Goal: Use online tool/utility: Utilize a website feature to perform a specific function

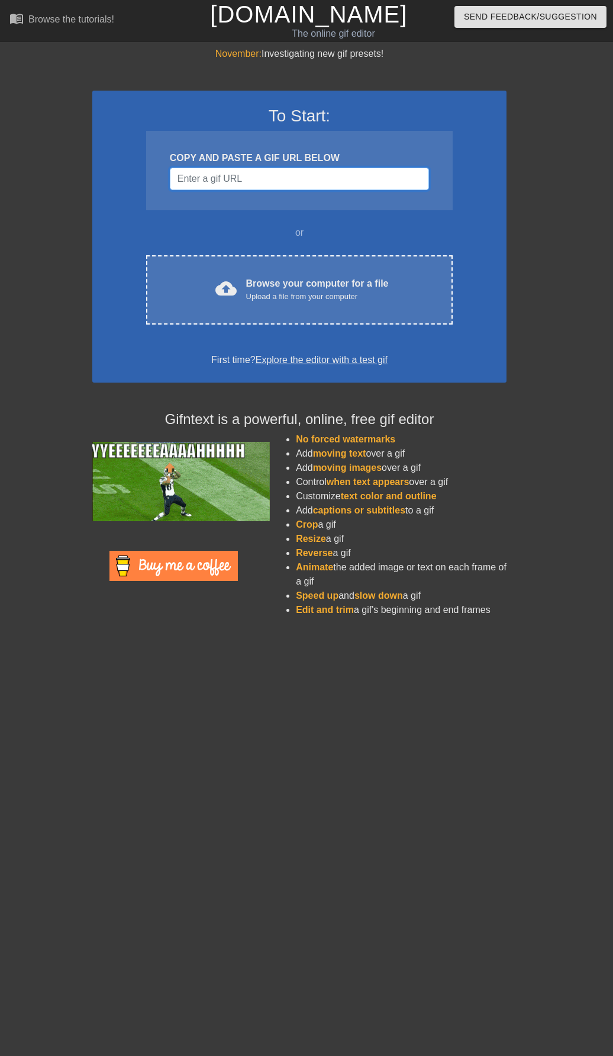
click at [210, 180] on input "Username" at bounding box center [299, 179] width 259 height 23
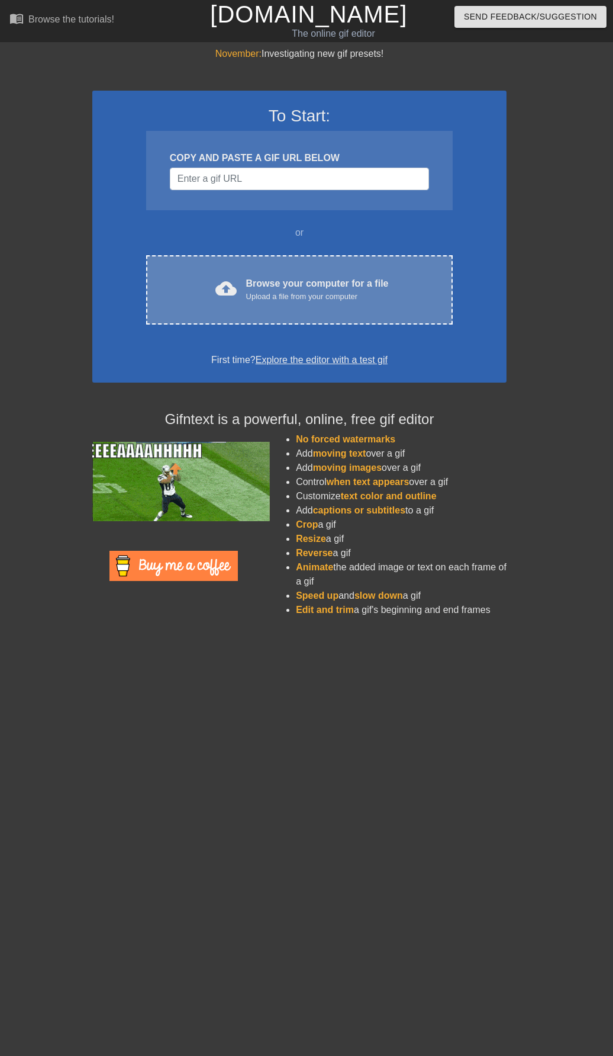
click at [287, 265] on div "cloud_upload Browse your computer for a file Upload a file from your computer C…" at bounding box center [299, 289] width 307 height 69
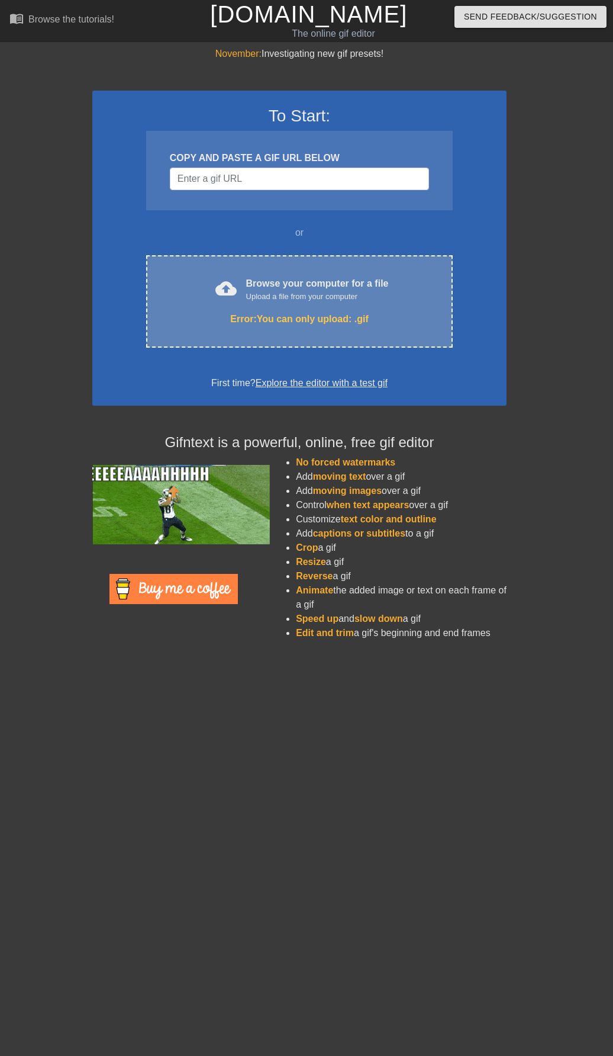
click at [385, 308] on div "cloud_upload Browse your computer for a file Upload a file from your computer E…" at bounding box center [299, 301] width 307 height 92
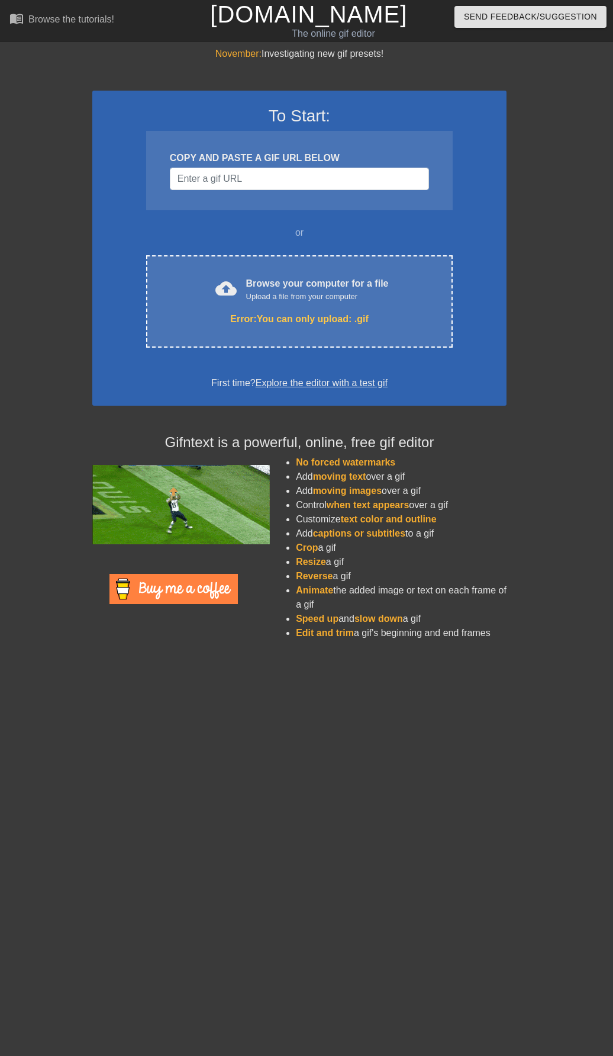
click at [462, 255] on div "To Start: COPY AND PASTE A GIF URL BELOW or cloud_upload Browse your computer f…" at bounding box center [299, 248] width 414 height 315
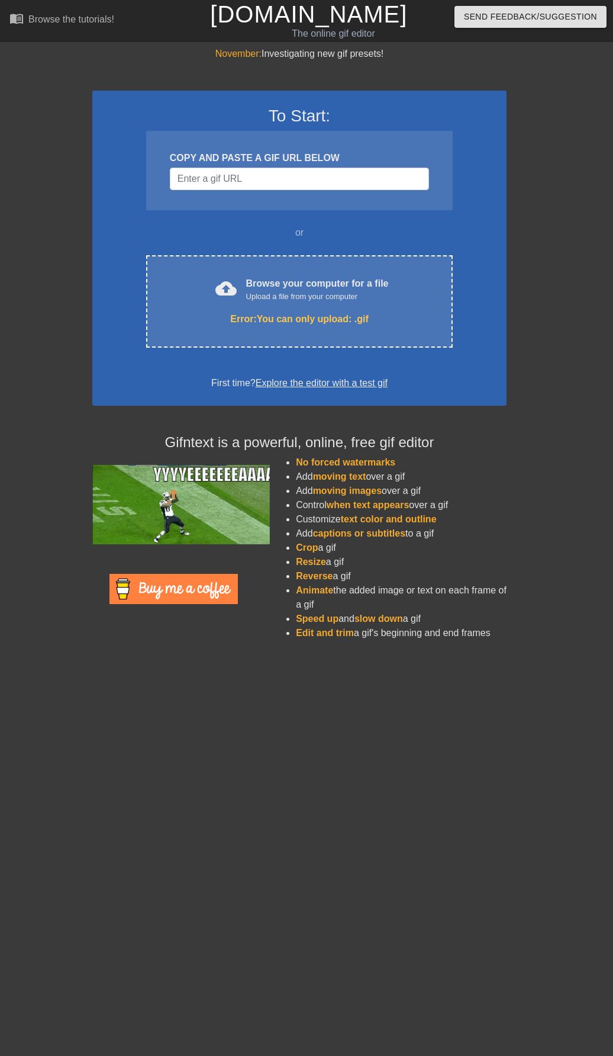
click at [303, 229] on div "or" at bounding box center [299, 233] width 353 height 14
click at [280, 187] on input "Username" at bounding box center [299, 179] width 259 height 23
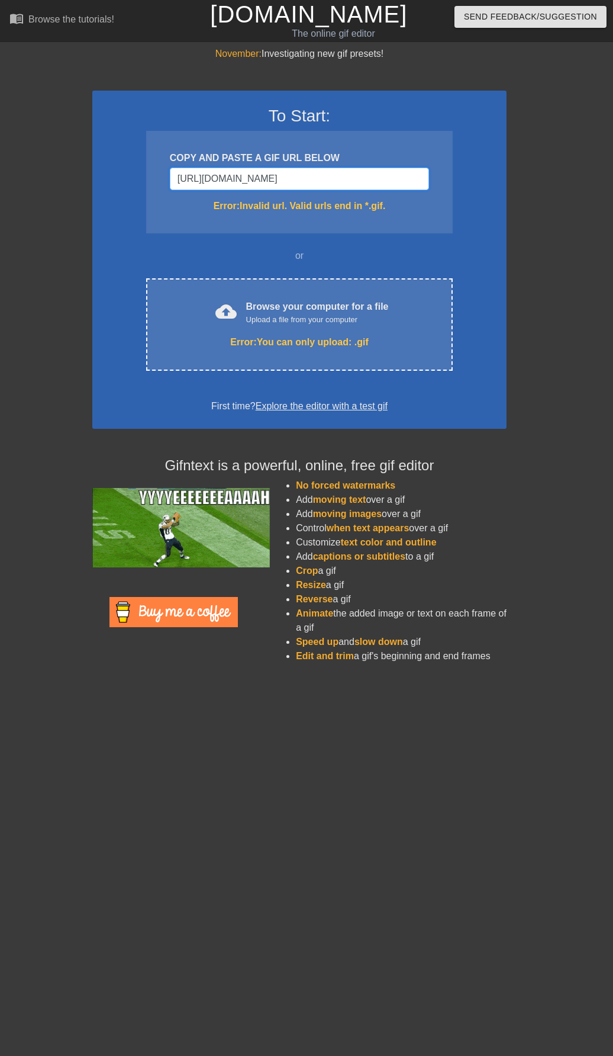
type input "[URL][DOMAIN_NAME]"
click at [361, 224] on div "COPY AND PASTE A GIF URL BELOW [URL][DOMAIN_NAME] Error: Invalid url. Valid url…" at bounding box center [299, 182] width 307 height 102
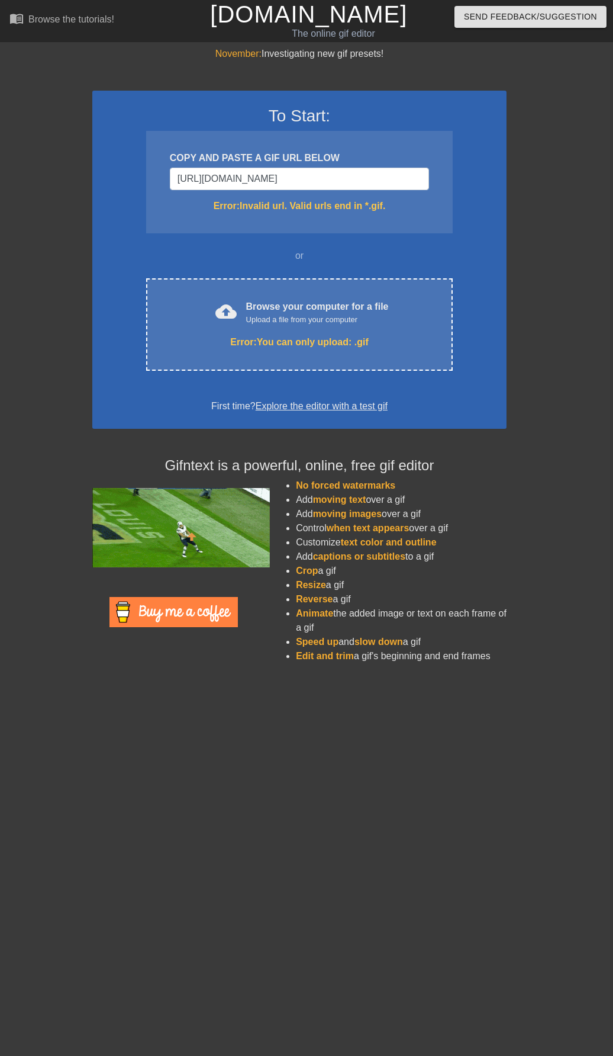
click at [299, 163] on div "COPY AND PASTE A GIF URL BELOW" at bounding box center [299, 158] width 259 height 14
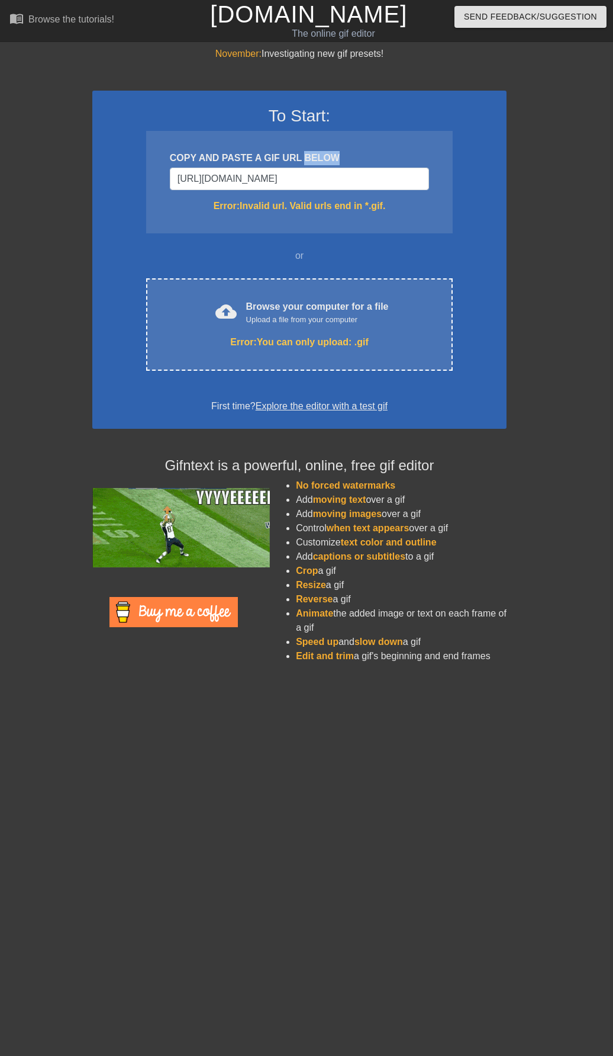
click at [299, 163] on div "COPY AND PASTE A GIF URL BELOW" at bounding box center [299, 158] width 259 height 14
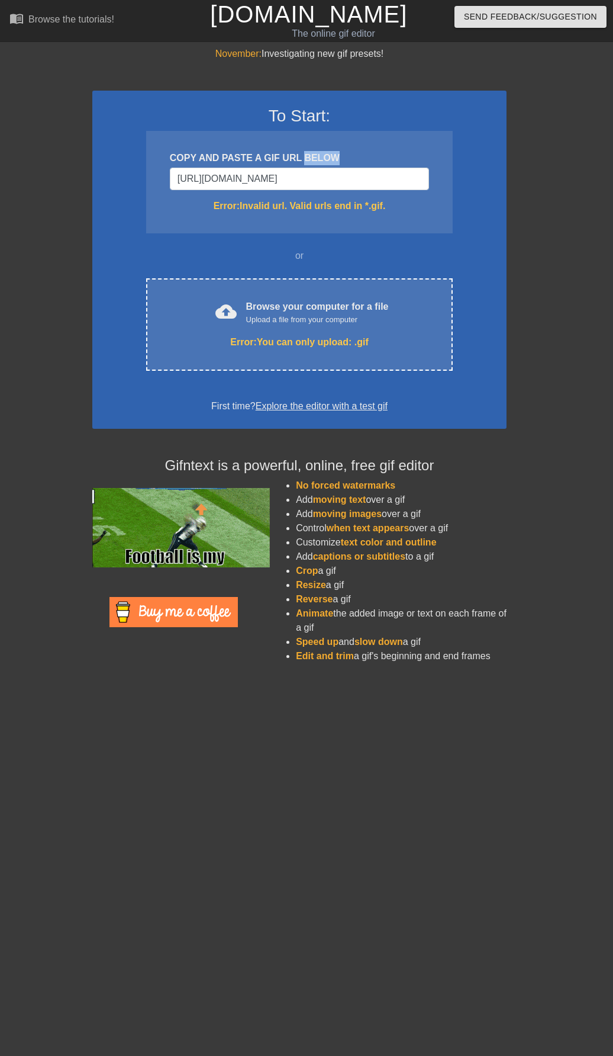
click at [299, 165] on div "COPY AND PASTE A GIF URL BELOW" at bounding box center [299, 158] width 259 height 14
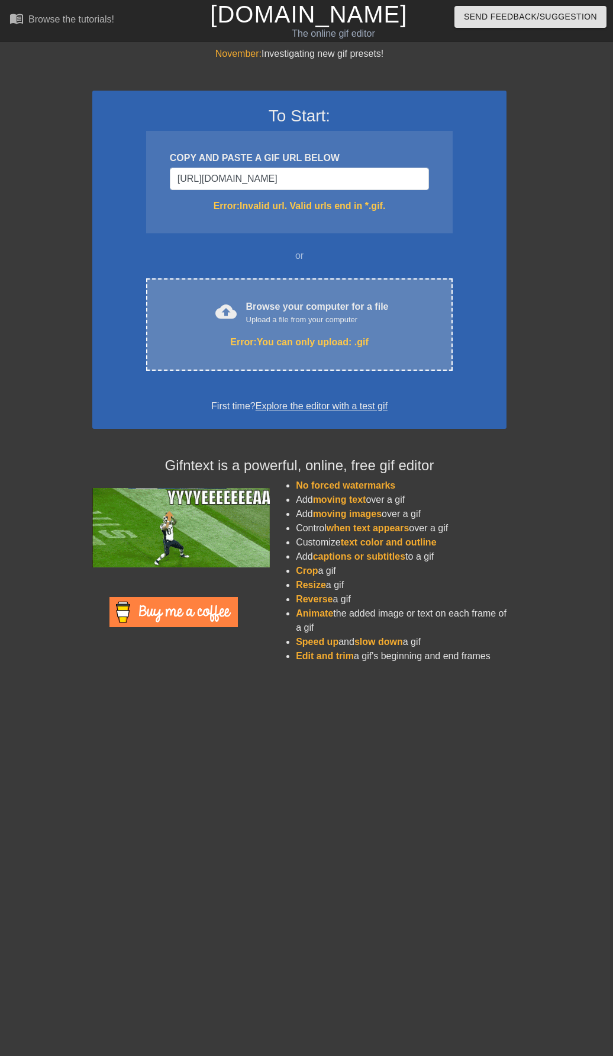
click at [323, 325] on div "Upload a file from your computer" at bounding box center [317, 320] width 143 height 12
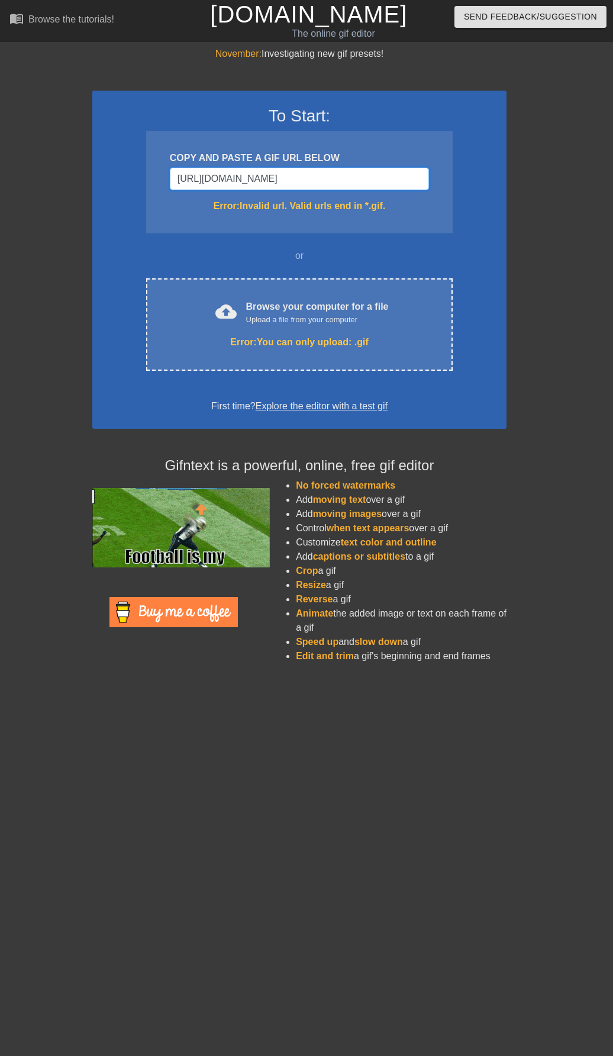
click at [332, 170] on input "[URL][DOMAIN_NAME]" at bounding box center [299, 179] width 259 height 23
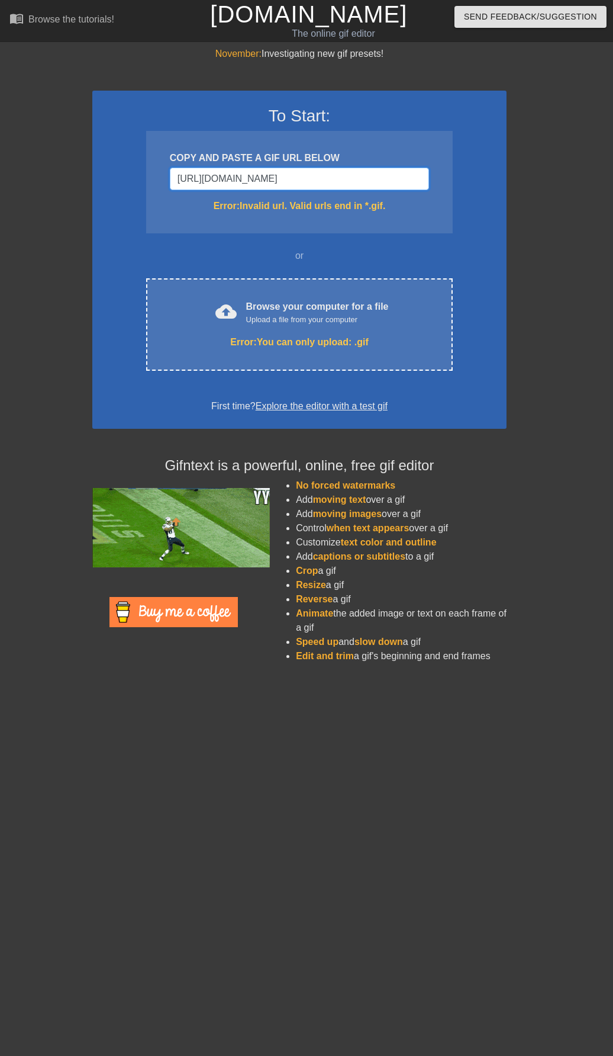
click at [332, 170] on input "[URL][DOMAIN_NAME]" at bounding box center [299, 179] width 259 height 23
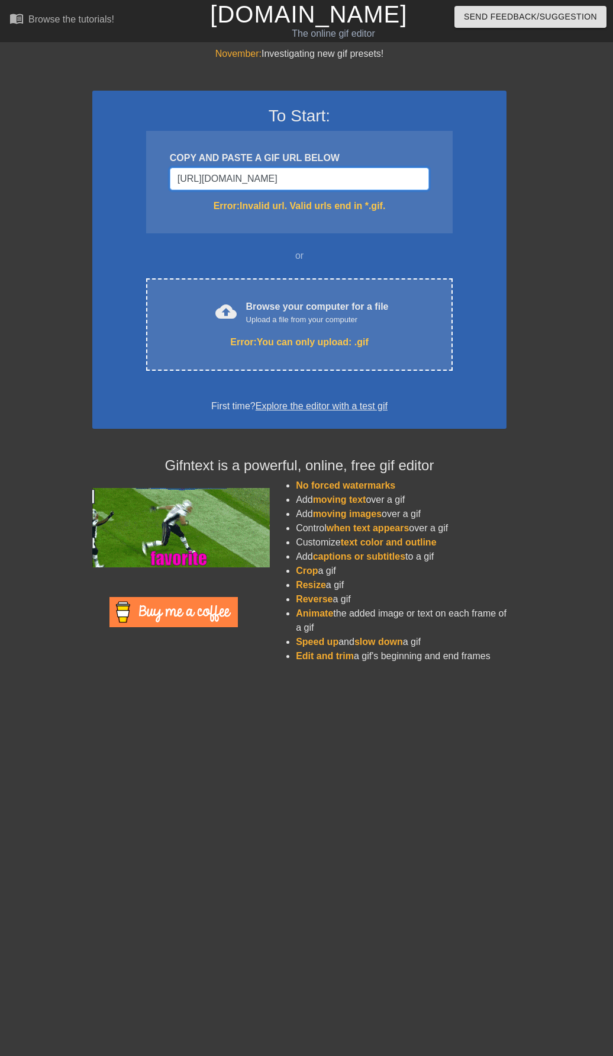
click at [332, 170] on input "[URL][DOMAIN_NAME]" at bounding box center [299, 179] width 259 height 23
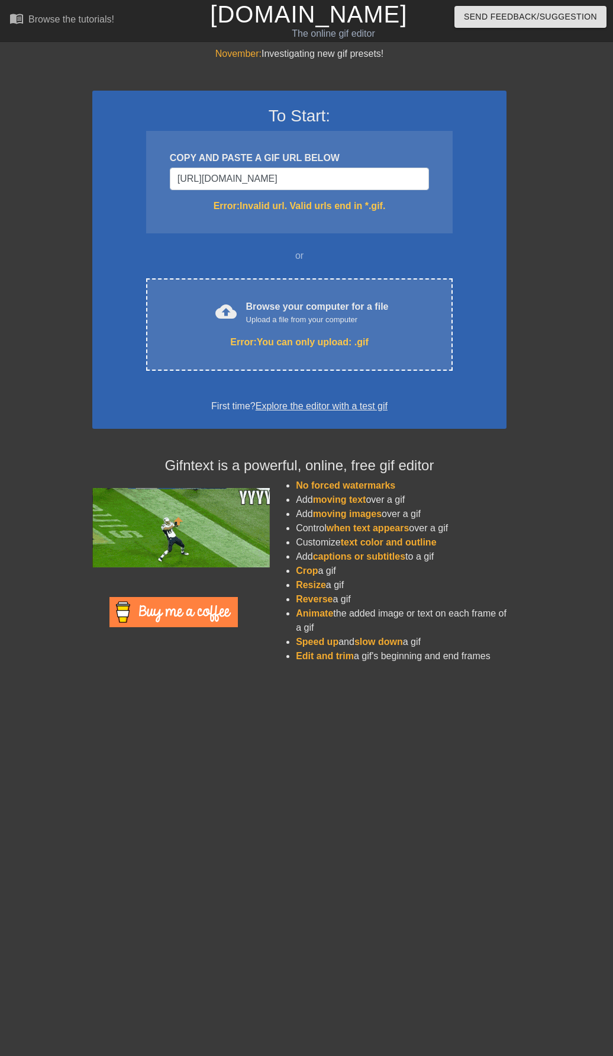
drag, startPoint x: 319, startPoint y: 198, endPoint x: 318, endPoint y: 189, distance: 9.5
click at [319, 197] on div "COPY AND PASTE A GIF URL BELOW [URL][DOMAIN_NAME] Error: Invalid url. Valid url…" at bounding box center [299, 182] width 307 height 102
click at [318, 189] on input "[URL][DOMAIN_NAME]" at bounding box center [299, 179] width 259 height 23
click at [319, 188] on input "[URL][DOMAIN_NAME]" at bounding box center [299, 179] width 259 height 23
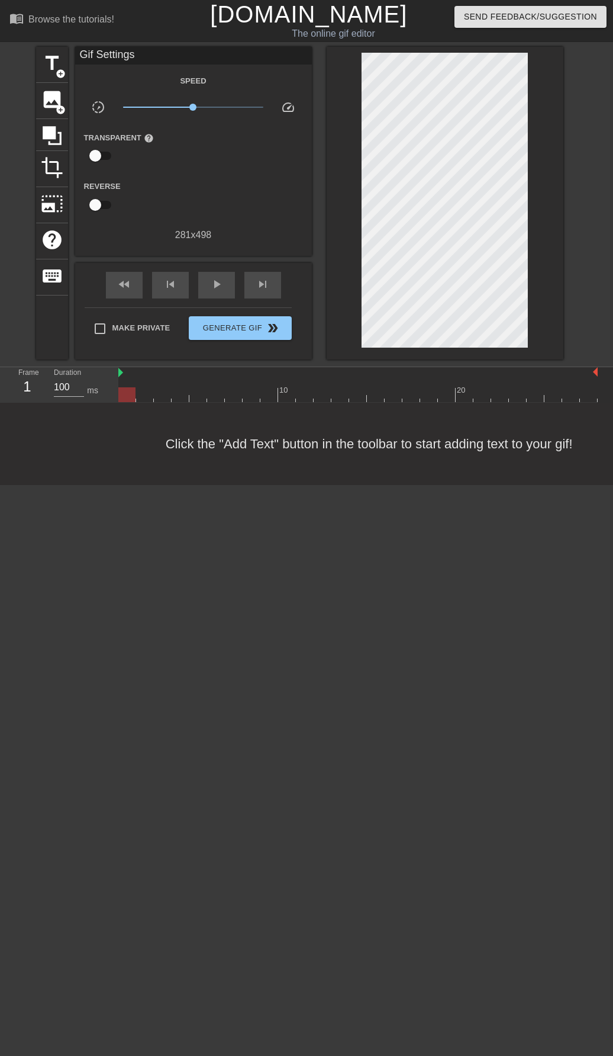
click at [103, 150] on input "checkbox" at bounding box center [96, 155] width 68 height 23
click at [102, 150] on input "checkbox" at bounding box center [107, 155] width 68 height 23
click at [62, 144] on input "checkbox" at bounding box center [96, 155] width 68 height 23
click at [73, 144] on input "checkbox" at bounding box center [107, 155] width 68 height 23
checkbox input "false"
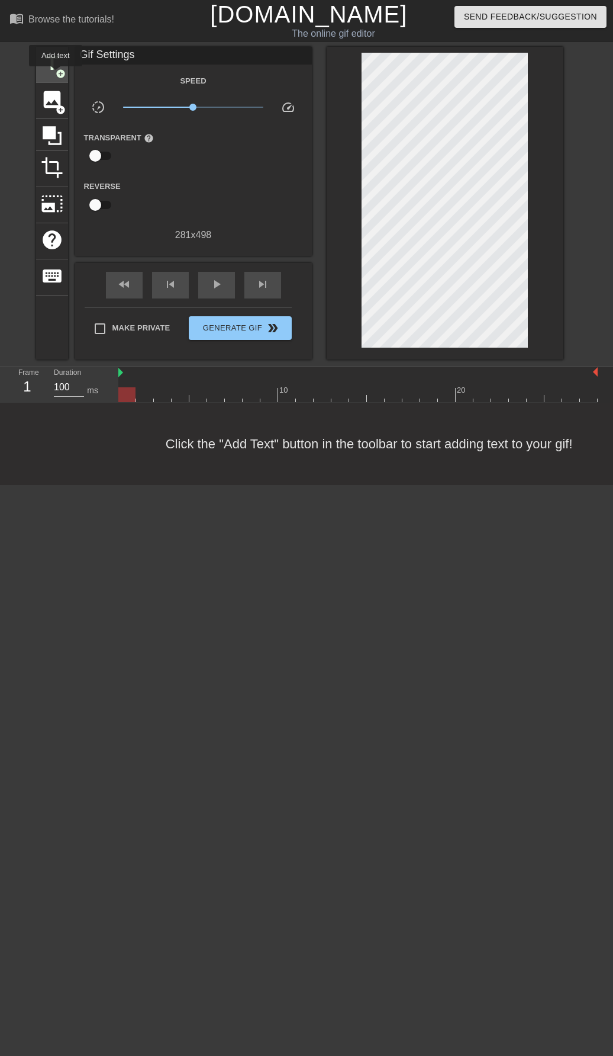
click at [56, 75] on span "add_circle" at bounding box center [61, 74] width 10 height 10
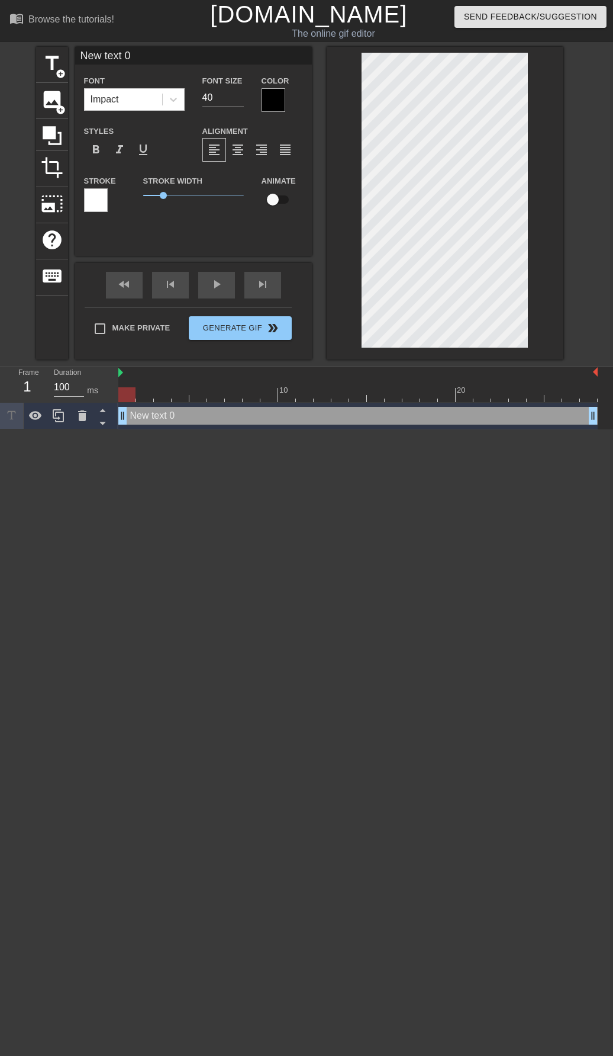
click at [156, 417] on div "New text 0 drag_handle drag_handle" at bounding box center [358, 416] width 480 height 18
type input "k"
type textarea "k"
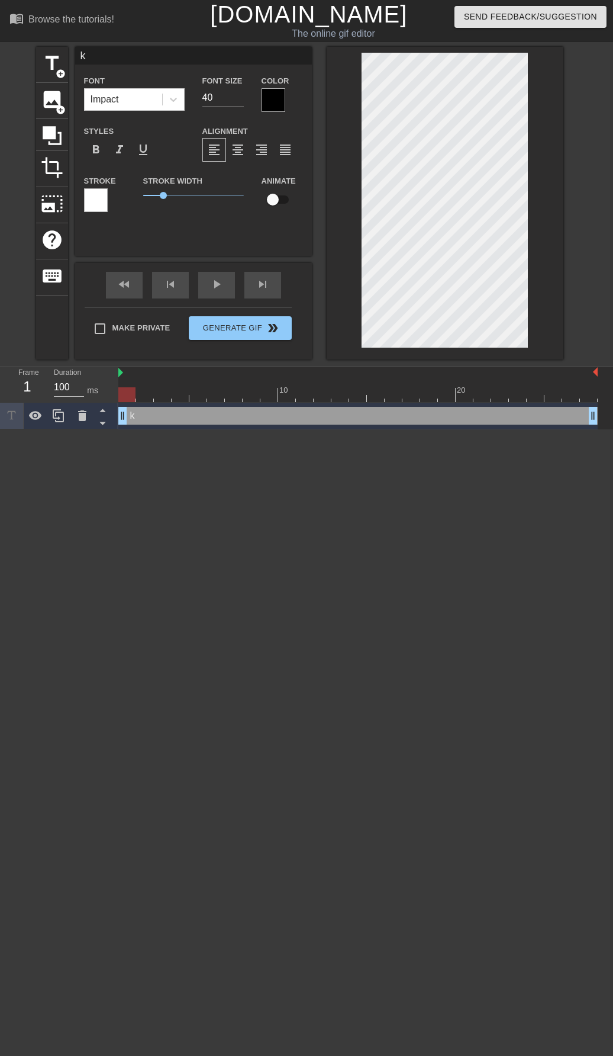
type input "ka"
type textarea "ka"
type input "[PERSON_NAME]"
type textarea "[PERSON_NAME]"
type input "[PERSON_NAME]"
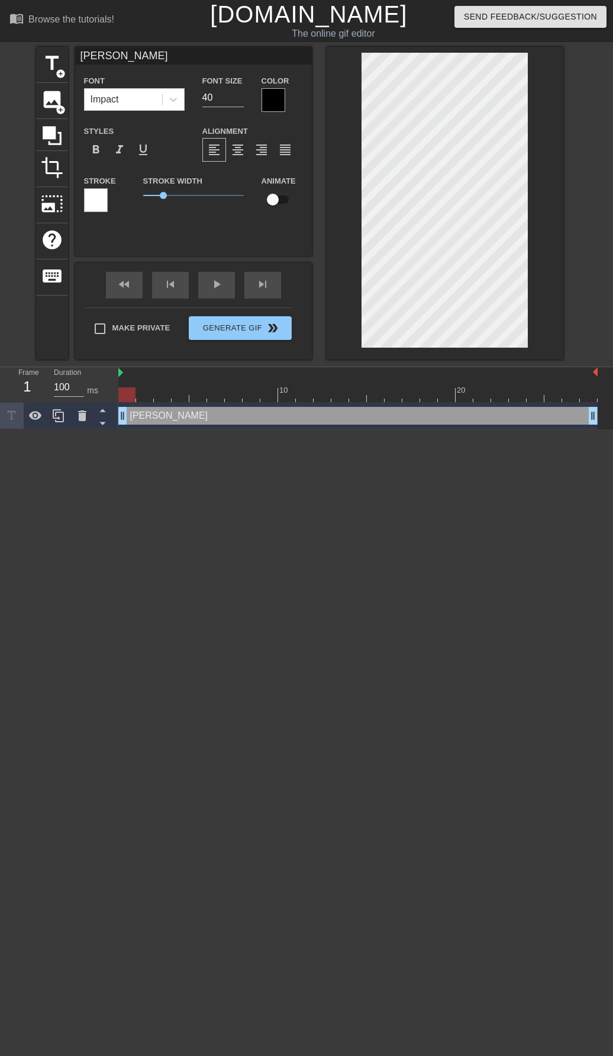
type textarea "[PERSON_NAME]"
type input "[PERSON_NAME]"
type textarea "[PERSON_NAME]"
type input "[PERSON_NAME] im"
type textarea "[PERSON_NAME] im"
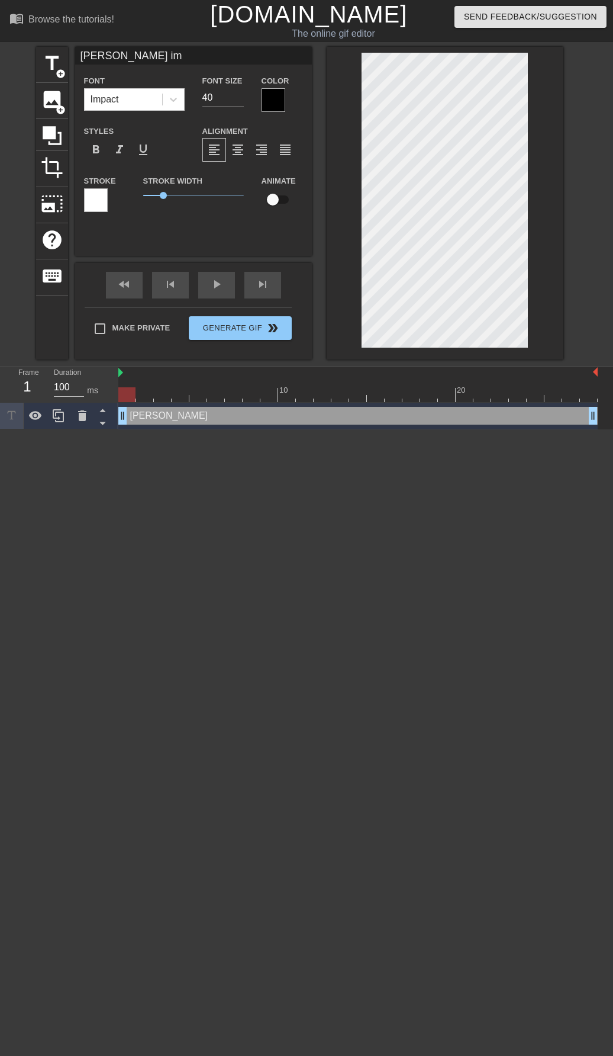
type input "[PERSON_NAME] im"
type textarea "[PERSON_NAME] im"
type input "[PERSON_NAME] im s"
type textarea "[PERSON_NAME] im s"
type input "[PERSON_NAME] im st"
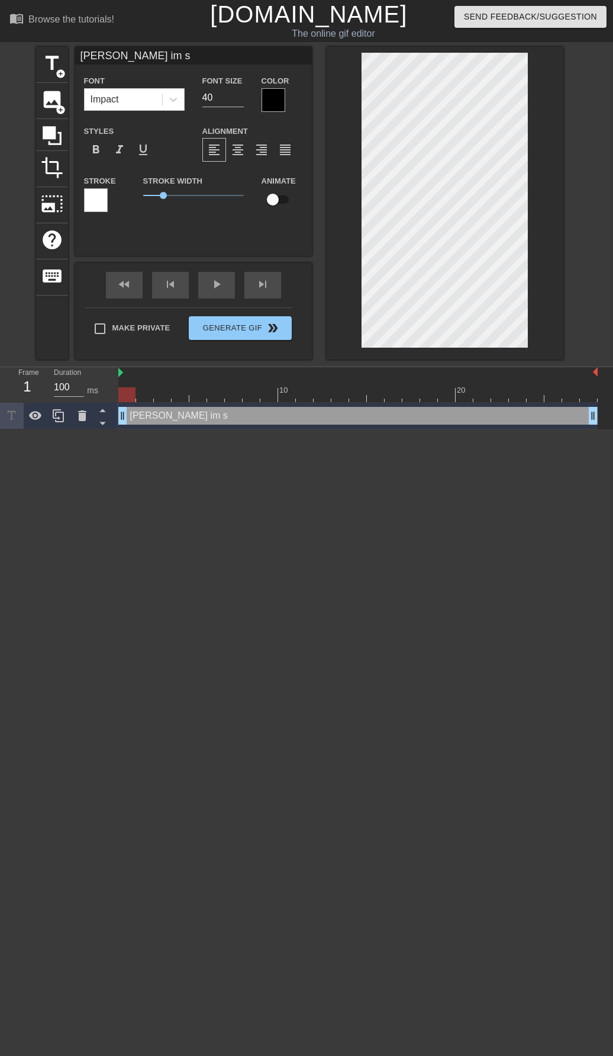
type textarea "[PERSON_NAME] im st"
type input "[PERSON_NAME] im stu"
type textarea "[PERSON_NAME] im stu"
type input "[PERSON_NAME] im stuc"
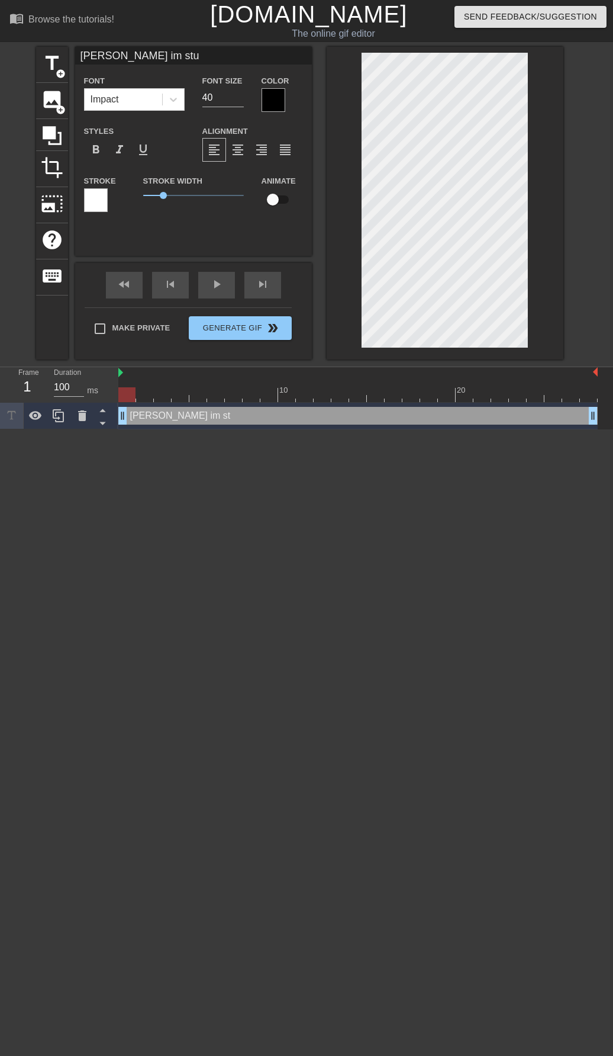
type textarea "[PERSON_NAME] im stuc"
type input "[PERSON_NAME] im stuck"
type textarea "[PERSON_NAME] im stuck"
drag, startPoint x: 99, startPoint y: 89, endPoint x: 102, endPoint y: 95, distance: 6.6
click at [99, 89] on div "Impact" at bounding box center [124, 99] width 78 height 21
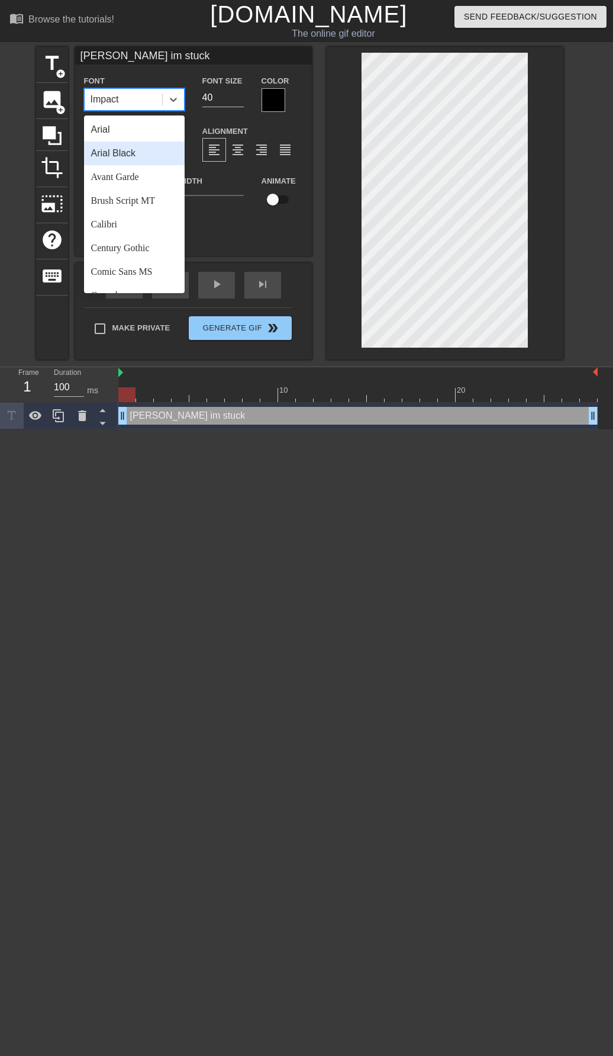
click at [123, 146] on div "Arial Black" at bounding box center [134, 154] width 101 height 24
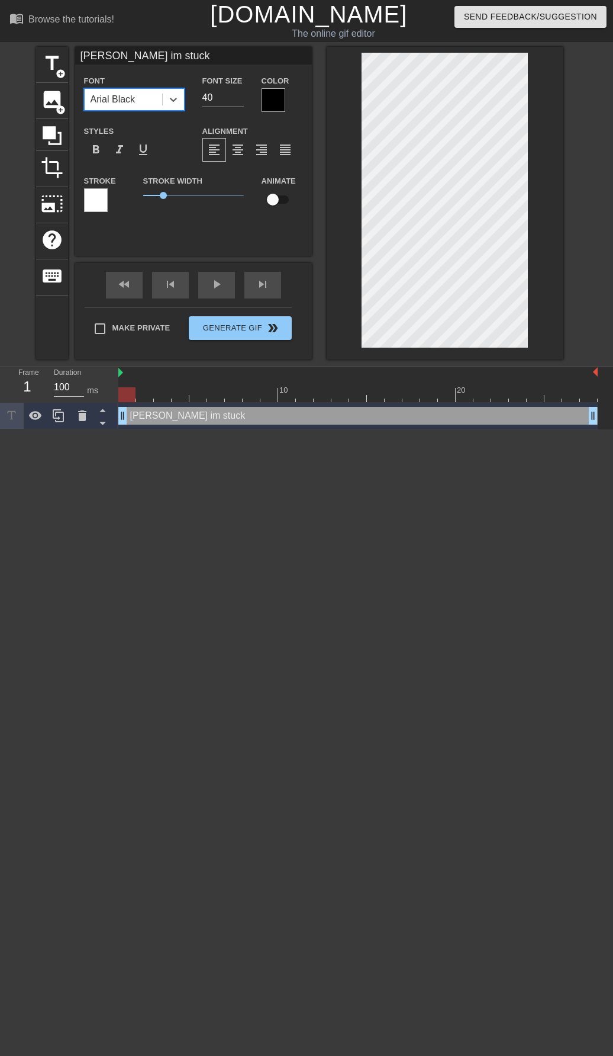
click at [128, 104] on div "Arial Black" at bounding box center [113, 99] width 45 height 14
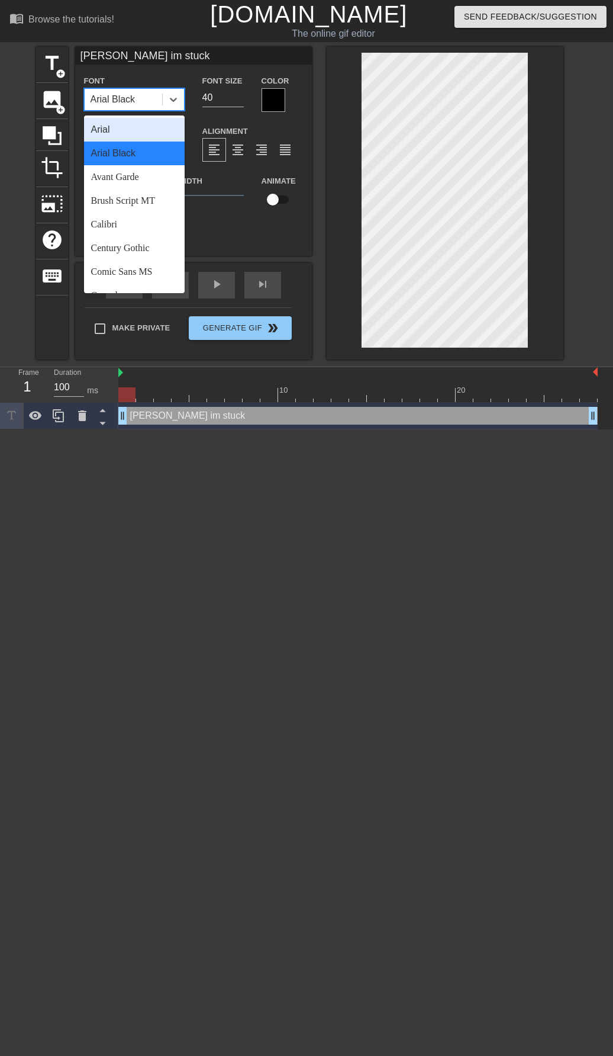
click at [125, 133] on div "Arial" at bounding box center [134, 130] width 101 height 24
click at [134, 104] on div "Arial" at bounding box center [124, 99] width 78 height 21
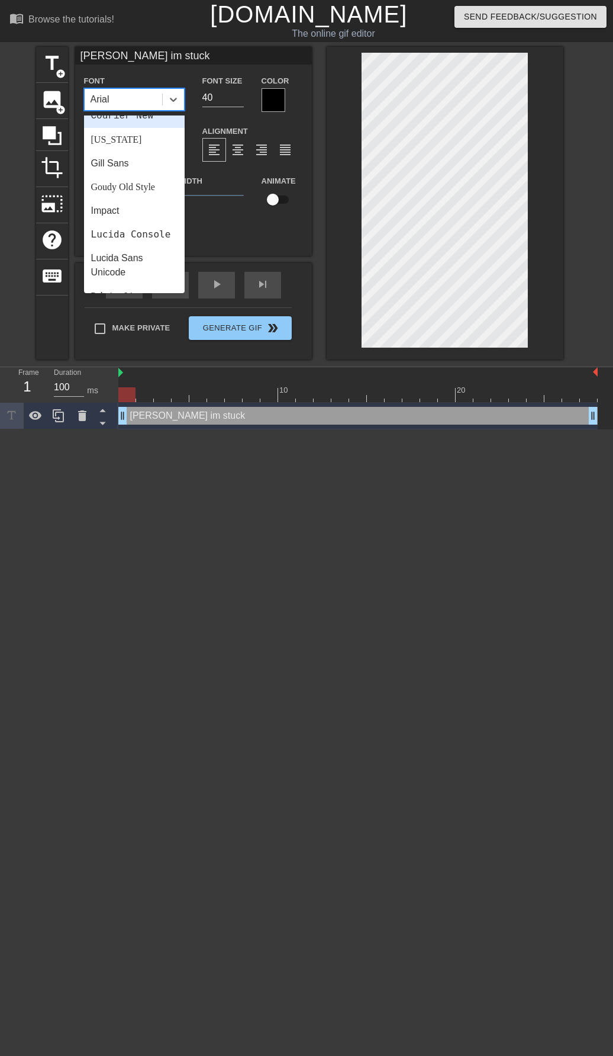
scroll to position [237, 0]
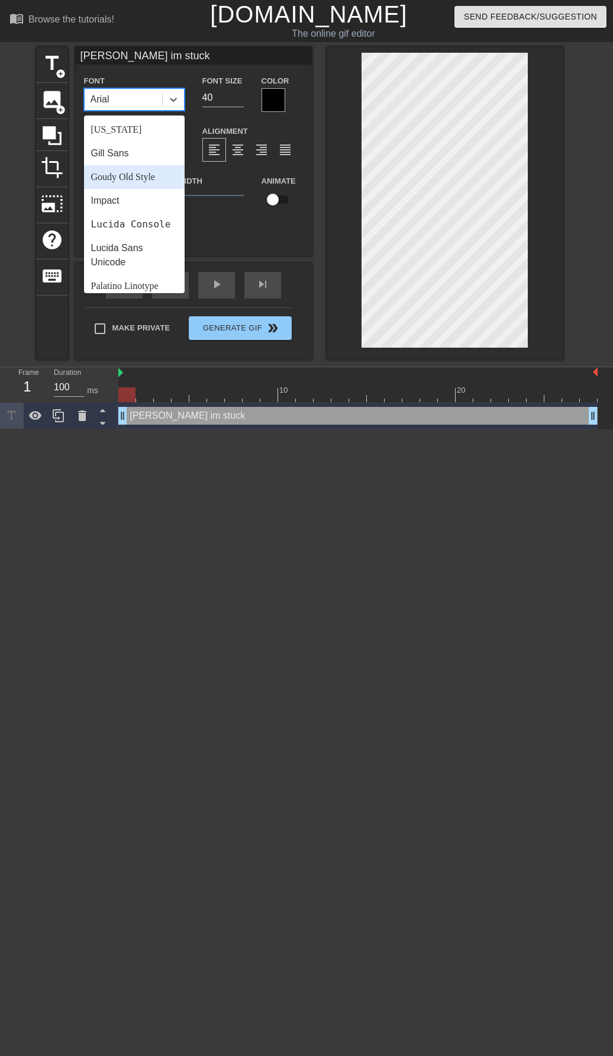
click at [128, 191] on div "Impact" at bounding box center [134, 201] width 101 height 24
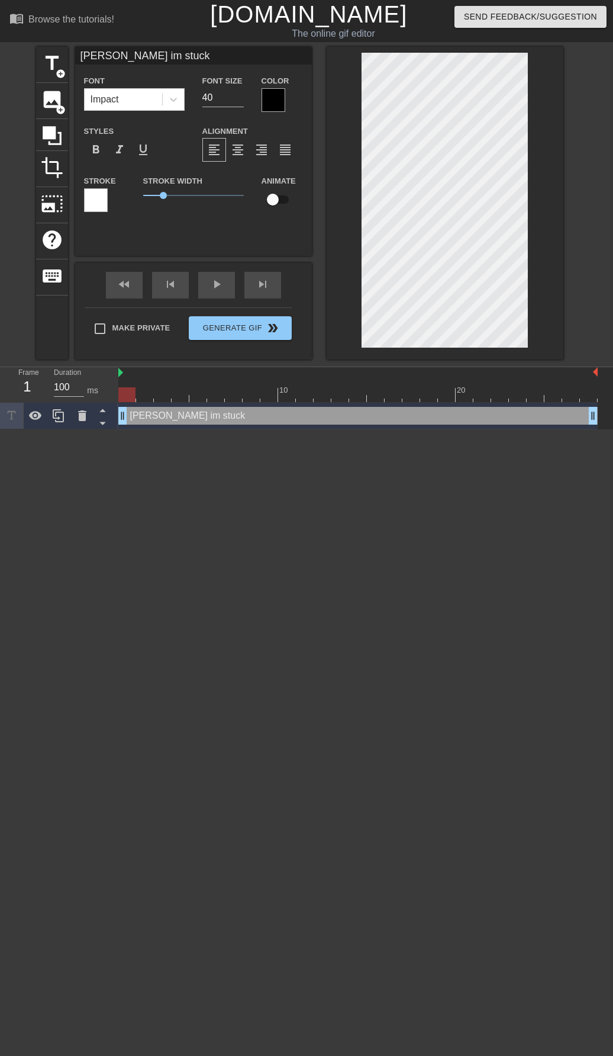
click at [283, 98] on div at bounding box center [274, 100] width 24 height 24
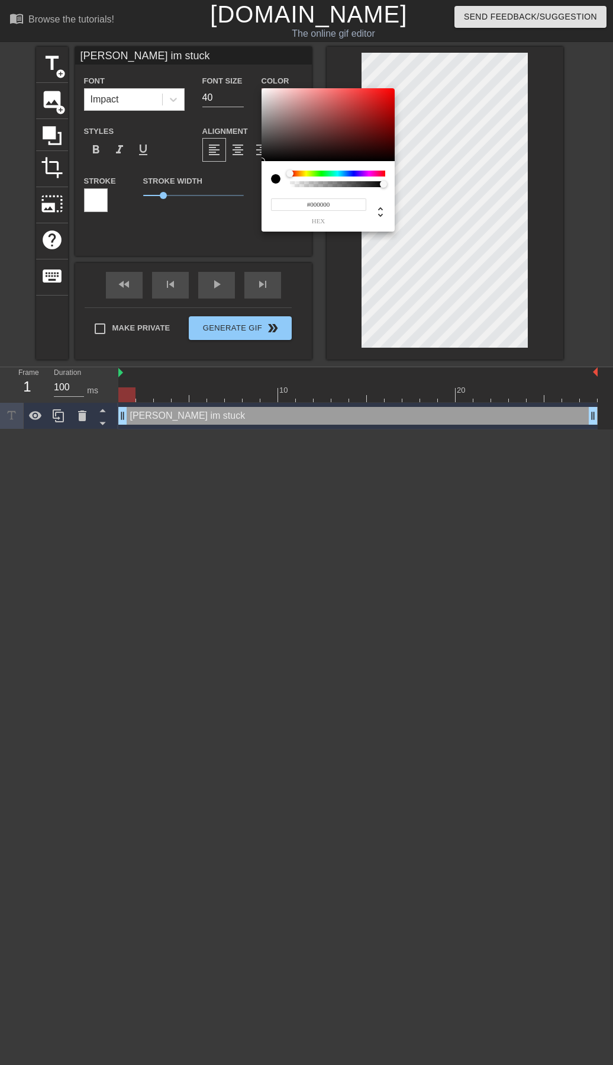
type input "0"
drag, startPoint x: 380, startPoint y: 182, endPoint x: 264, endPoint y: 186, distance: 116.1
click at [264, 186] on div "0 r 0 g 0 b 0 a" at bounding box center [328, 196] width 133 height 70
drag, startPoint x: 329, startPoint y: 191, endPoint x: 356, endPoint y: 188, distance: 26.9
click at [383, 191] on div "0 r 0 g 0 b 0 a" at bounding box center [328, 205] width 114 height 37
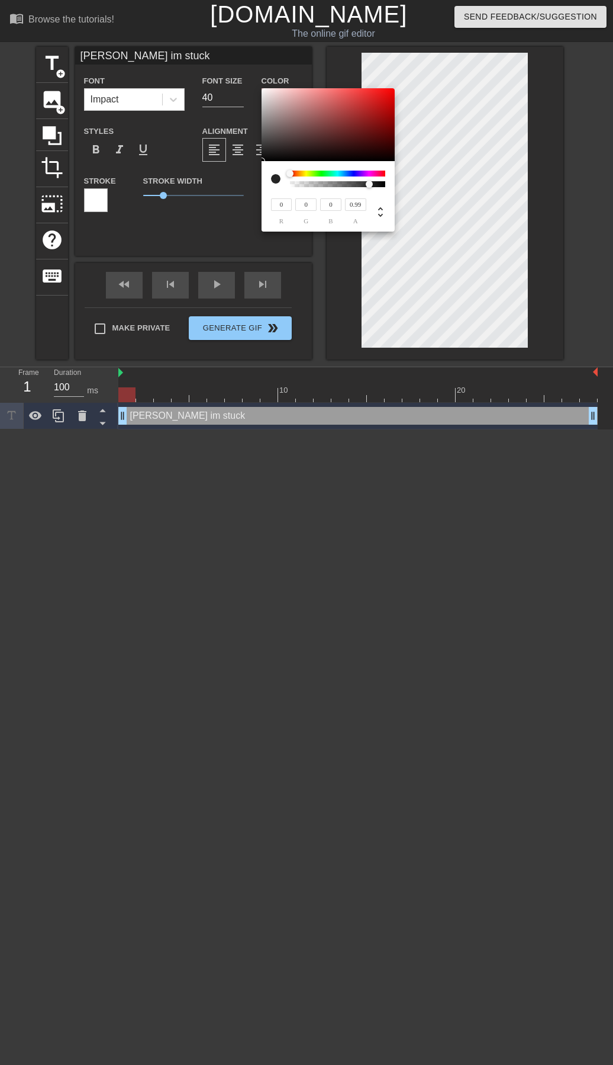
type input "1"
drag, startPoint x: 369, startPoint y: 184, endPoint x: 409, endPoint y: 181, distance: 39.8
click at [409, 181] on div "0 r 0 g 0 b 1 a" at bounding box center [306, 532] width 613 height 1065
type input "46"
type input "37"
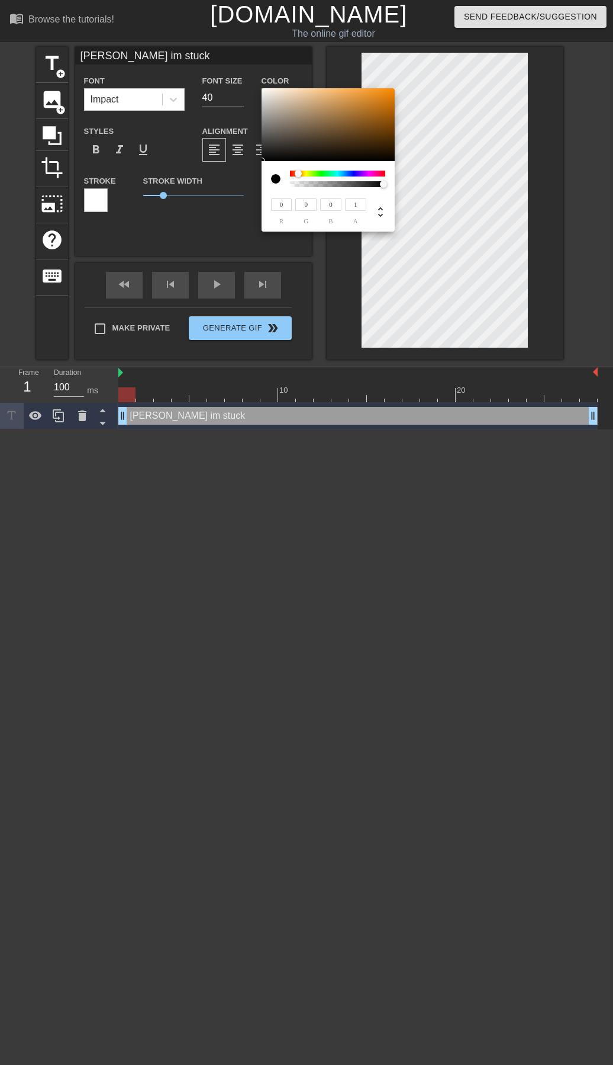
type input "35"
type input "37"
type input "36"
type input "250"
type input "243"
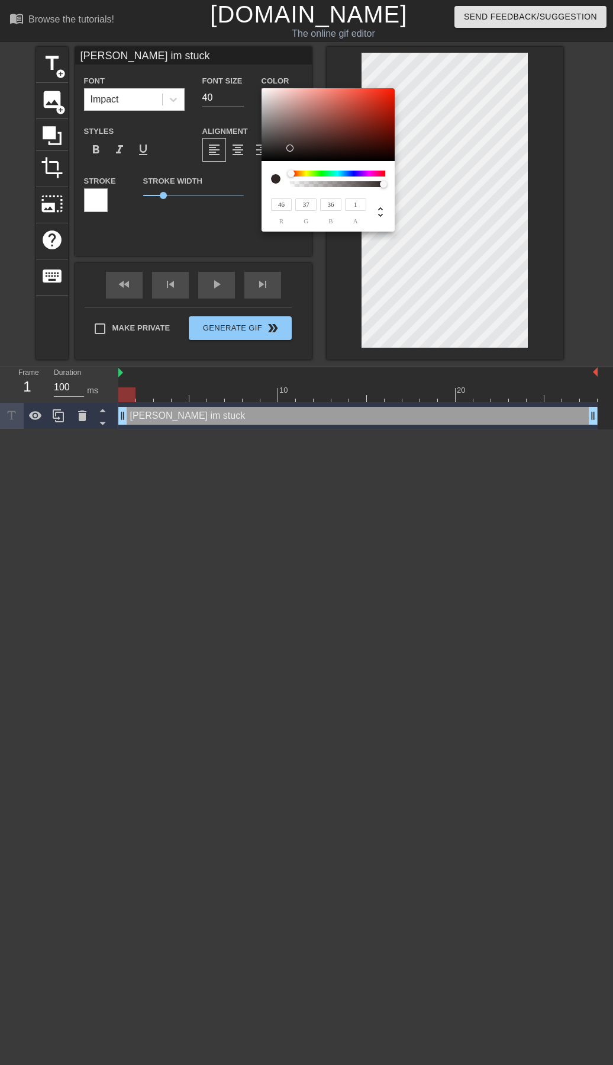
type input "243"
type input "231"
type input "213"
type input "205"
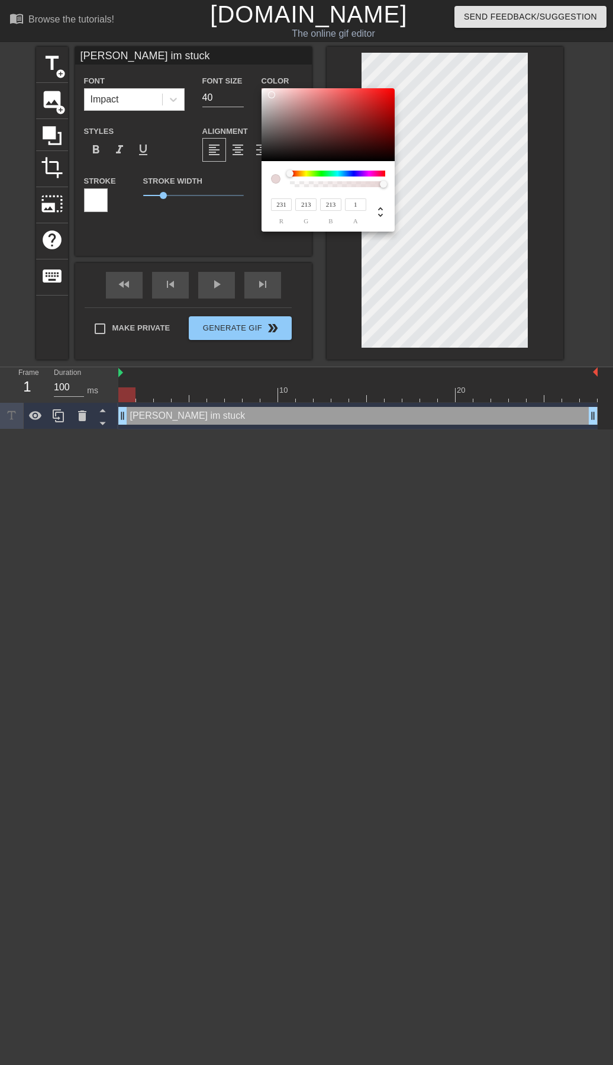
type input "184"
type input "183"
type input "209"
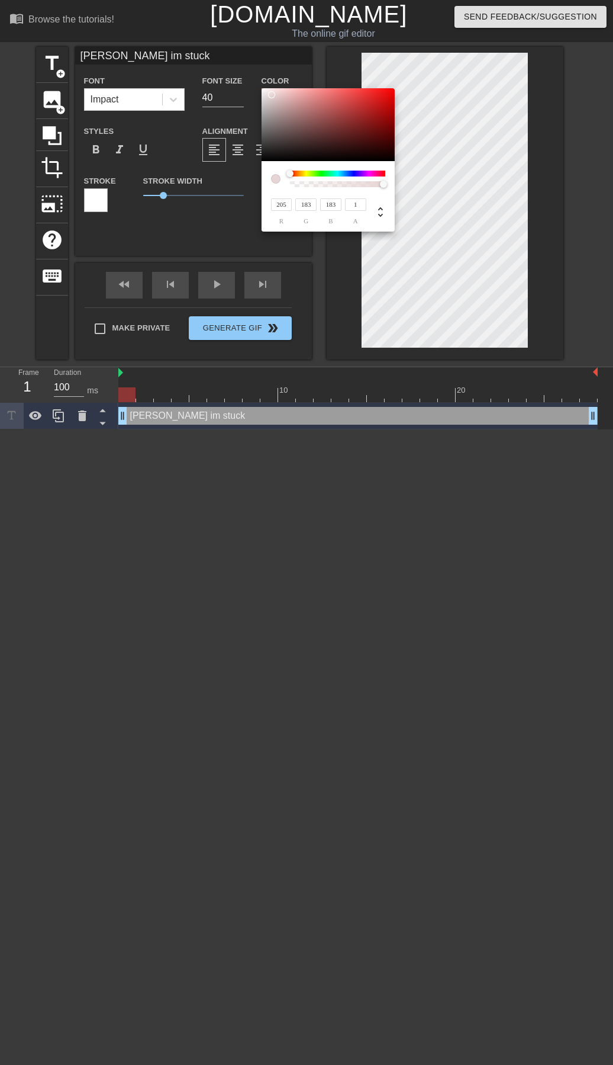
type input "189"
type input "213"
type input "194"
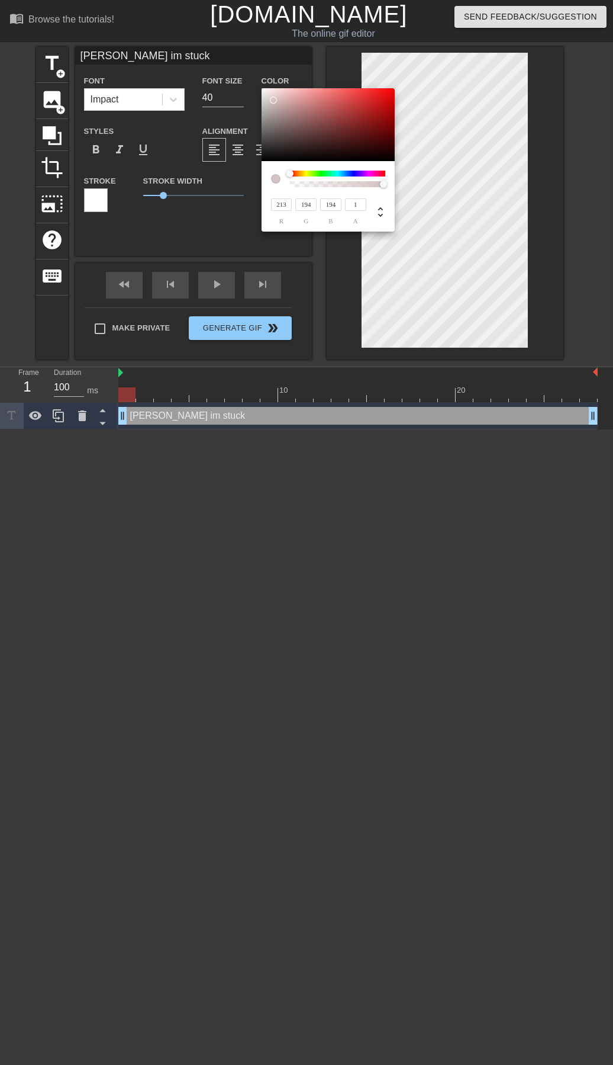
type input "248"
type input "246"
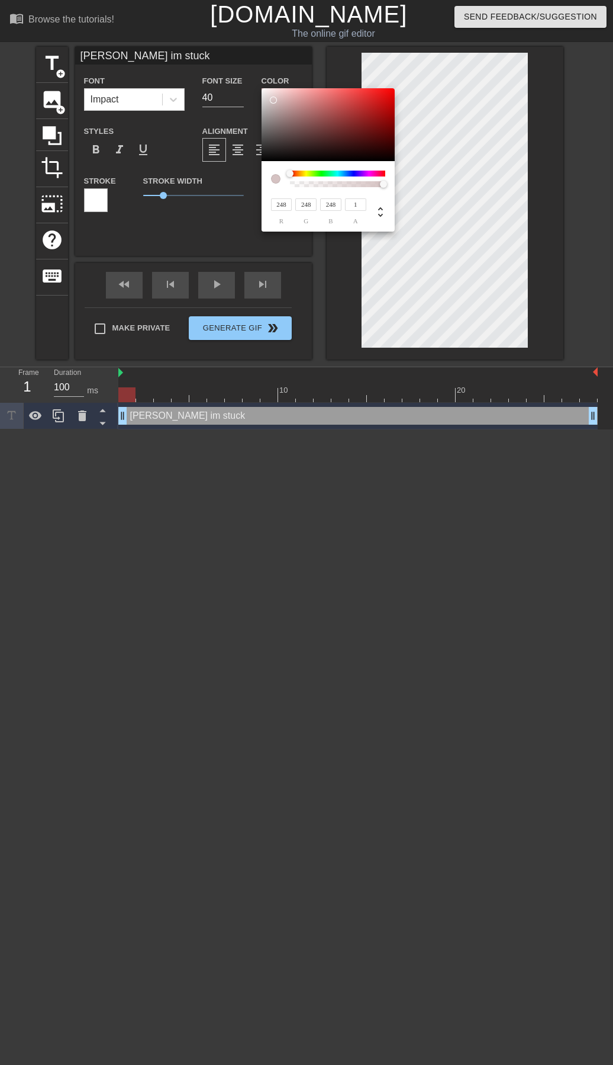
type input "246"
type input "237"
type input "235"
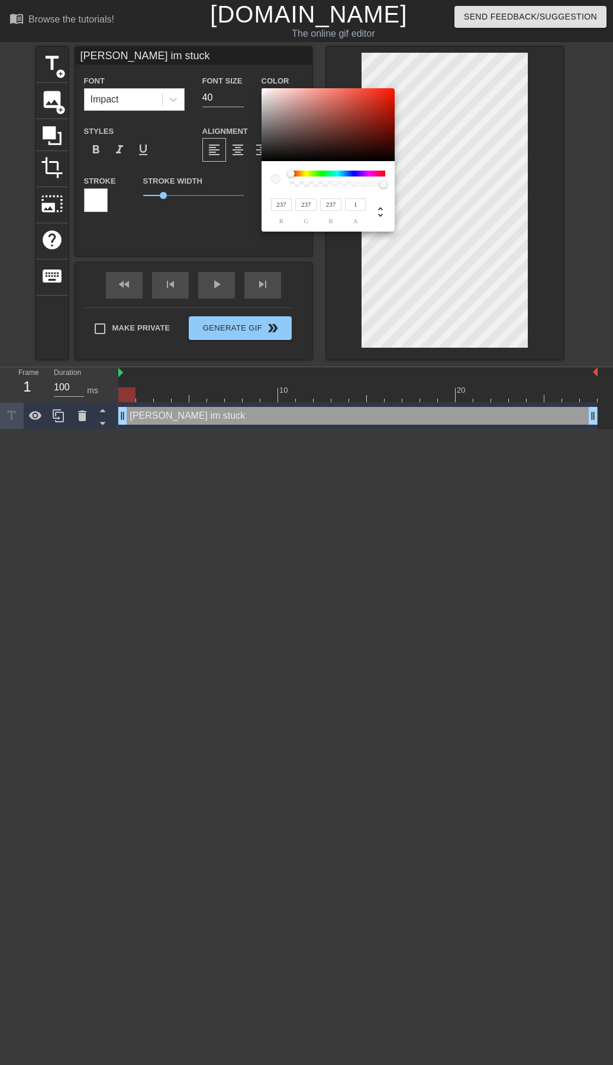
type input "188"
type input "183"
type input "237"
type input "185"
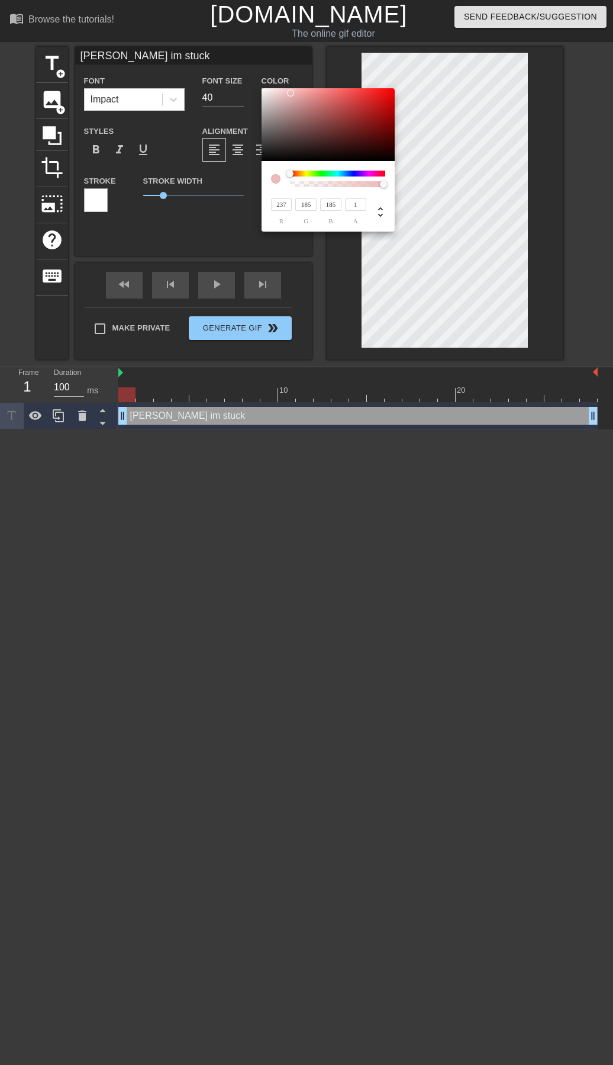
type input "235"
type input "183"
type input "221"
type input "218"
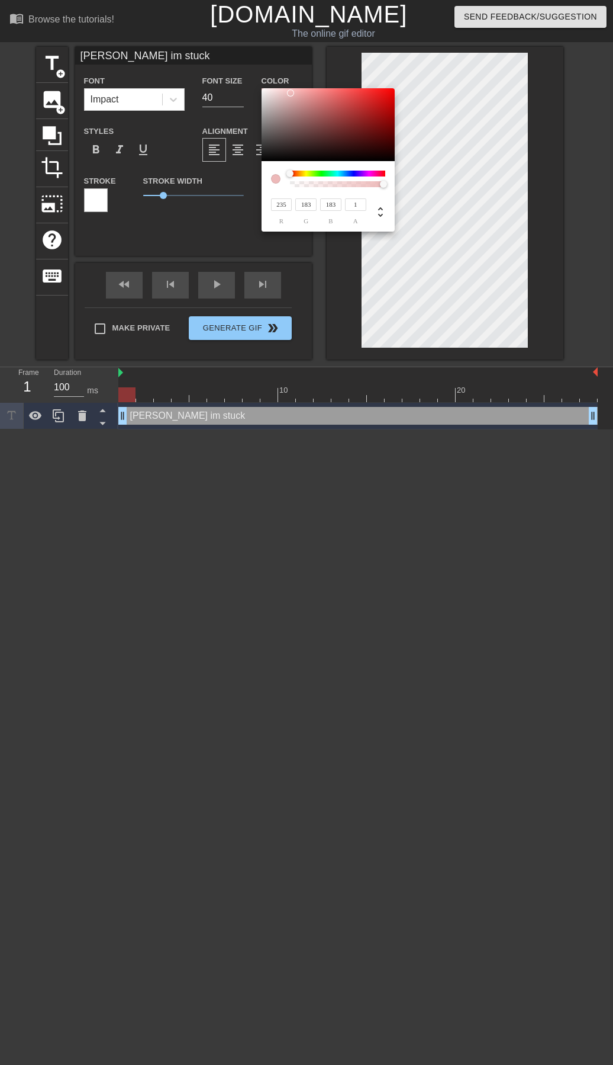
type input "218"
type input "207"
type input "192"
type input "209"
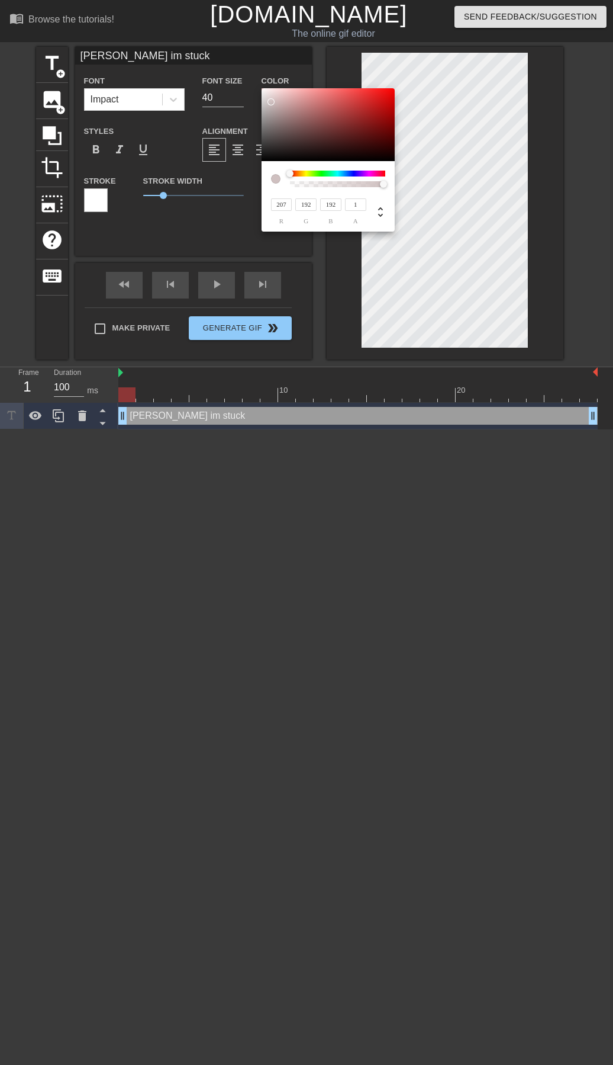
type input "191"
type input "190"
type input "211"
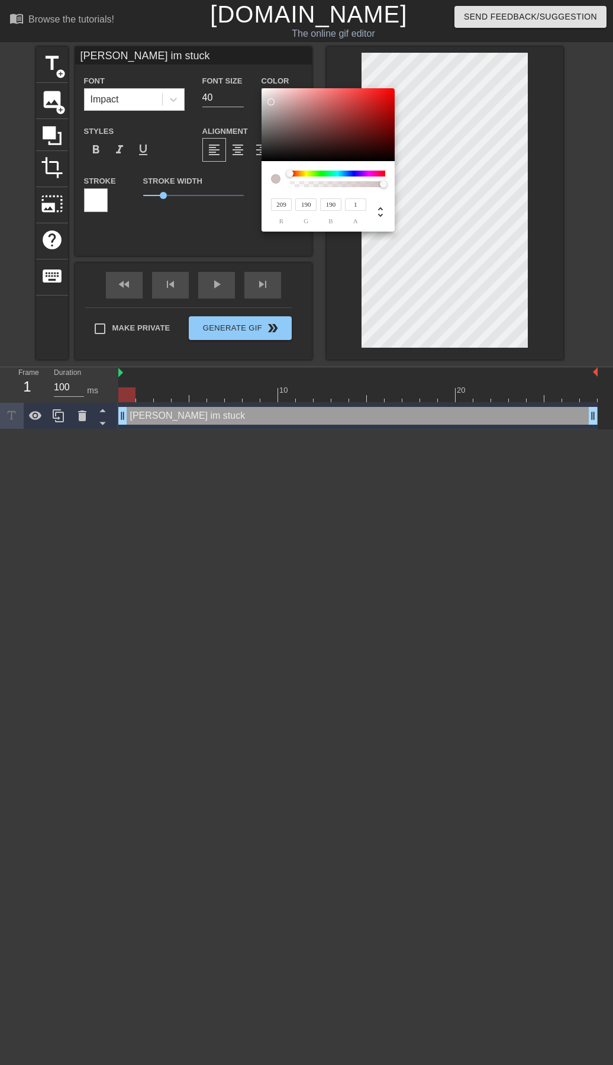
type input "192"
type input "217"
type input "198"
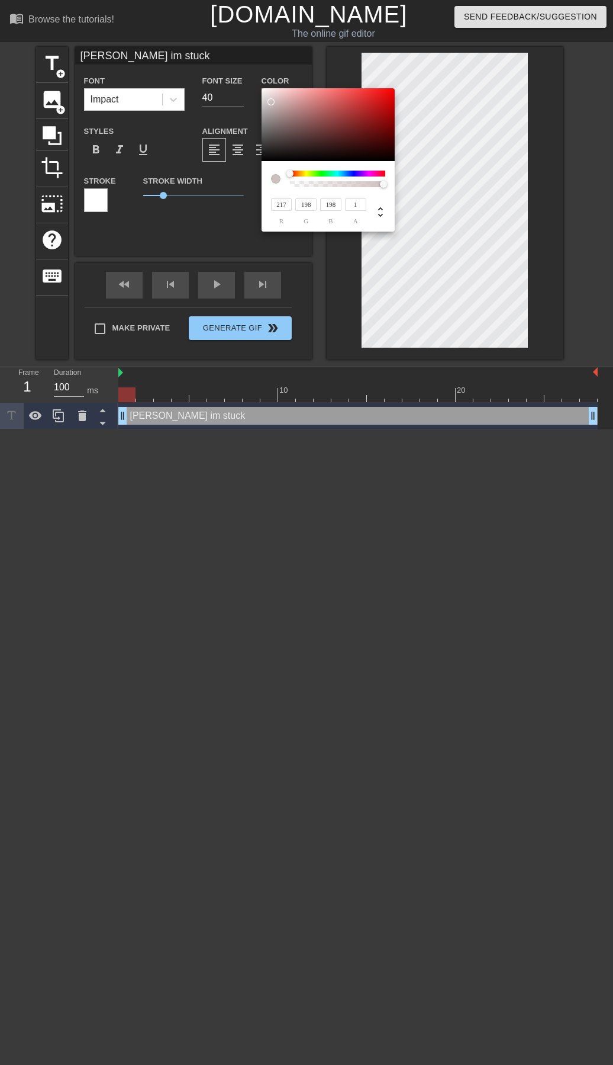
type input "219"
type input "201"
type input "229"
type input "212"
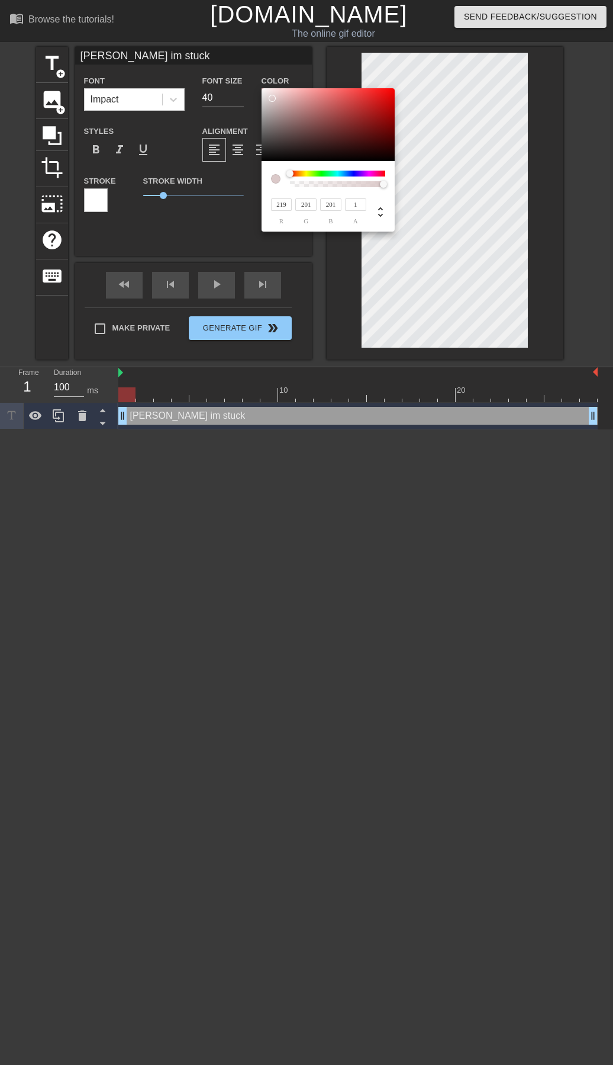
type input "212"
type input "242"
type input "228"
type input "254"
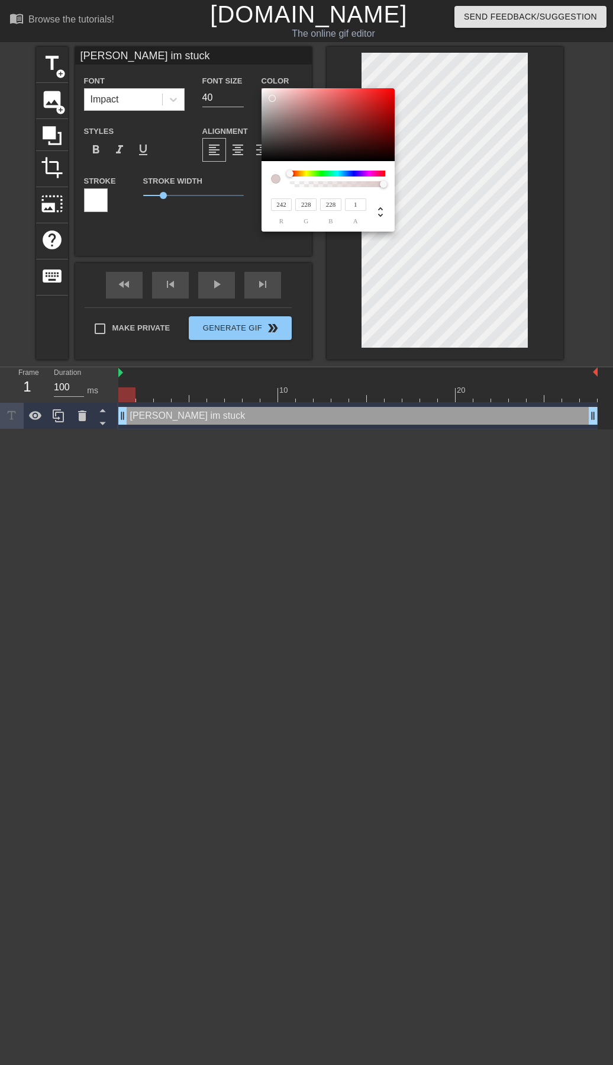
type input "254"
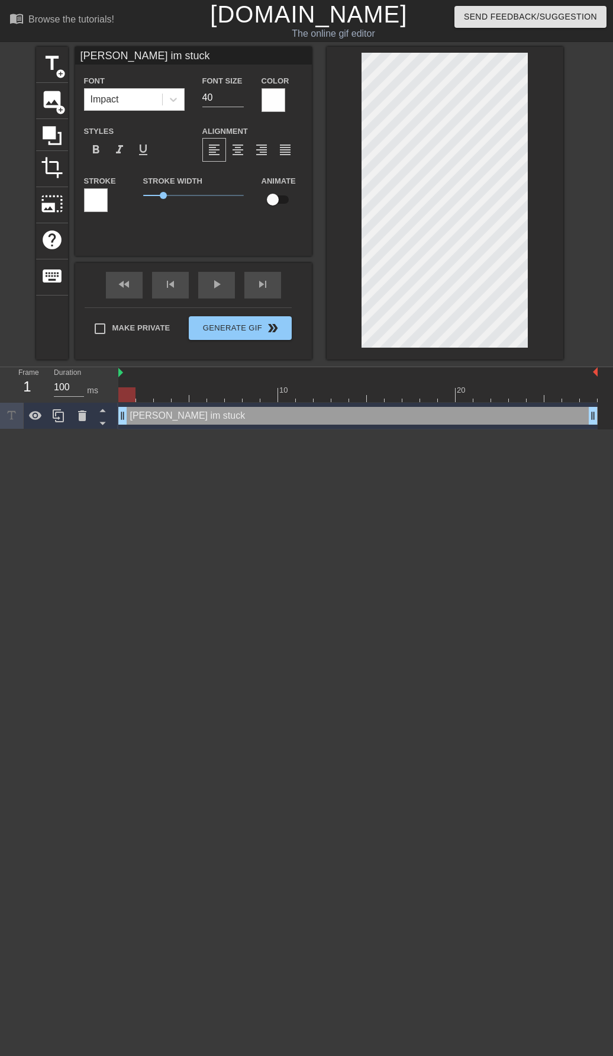
click at [275, 99] on div at bounding box center [274, 100] width 24 height 24
click at [95, 201] on div at bounding box center [96, 200] width 24 height 24
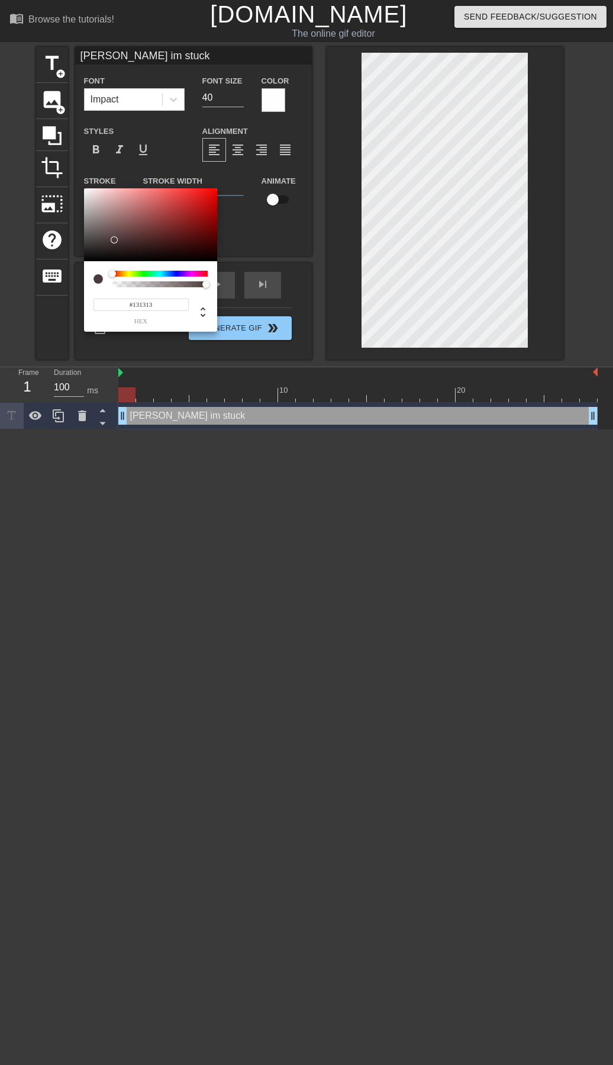
type input "#000000"
drag, startPoint x: 86, startPoint y: 232, endPoint x: 83, endPoint y: 297, distance: 65.2
click at [84, 297] on div "#000000 hex" at bounding box center [150, 260] width 133 height 144
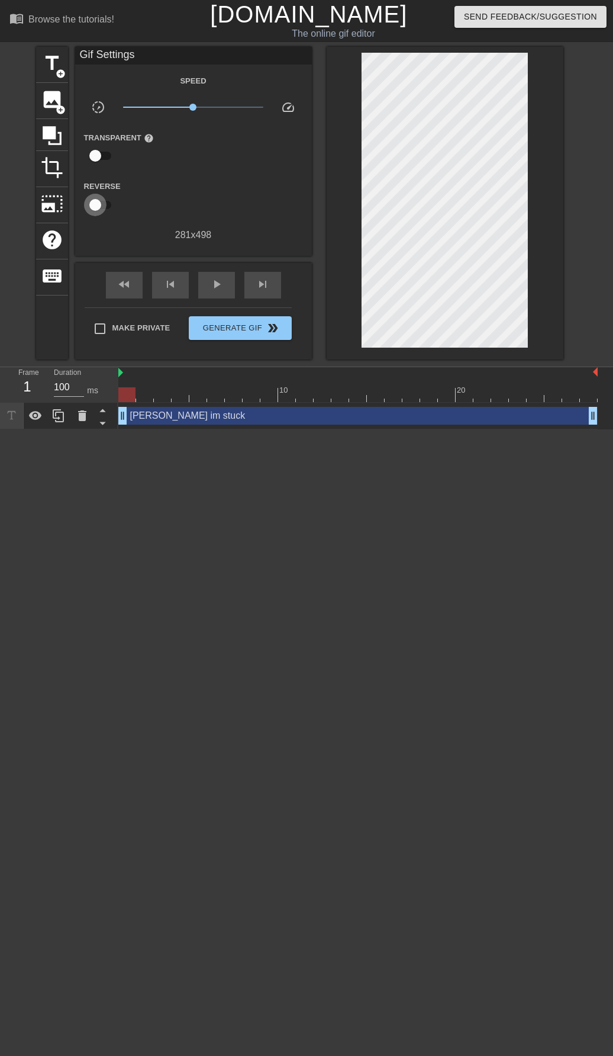
click at [107, 201] on input "checkbox" at bounding box center [96, 205] width 68 height 23
checkbox input "true"
type input "50"
click at [102, 203] on input "checkbox" at bounding box center [107, 205] width 68 height 23
checkbox input "false"
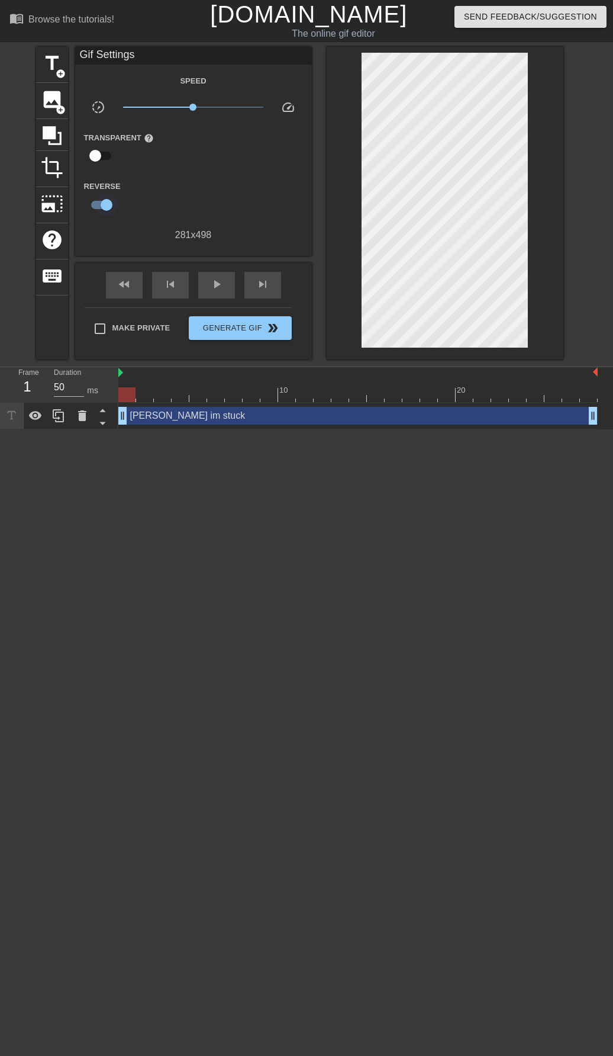
type input "100"
click at [102, 203] on input "checkbox" at bounding box center [96, 205] width 68 height 23
checkbox input "true"
type input "50"
click at [101, 203] on input "checkbox" at bounding box center [107, 205] width 68 height 23
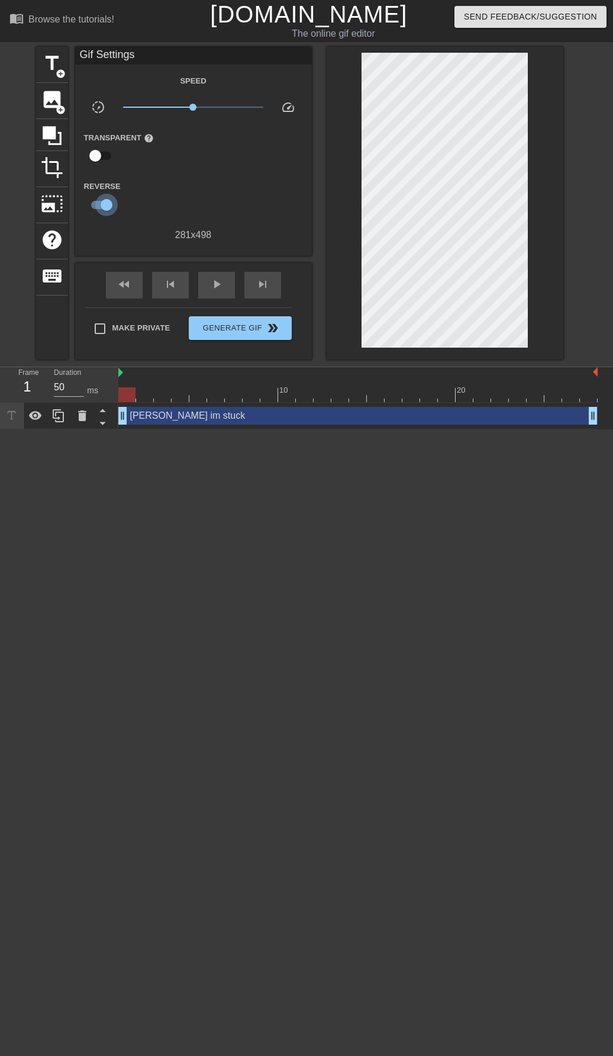
checkbox input "false"
type input "100"
click at [100, 204] on input "checkbox" at bounding box center [96, 205] width 68 height 23
checkbox input "true"
type input "50"
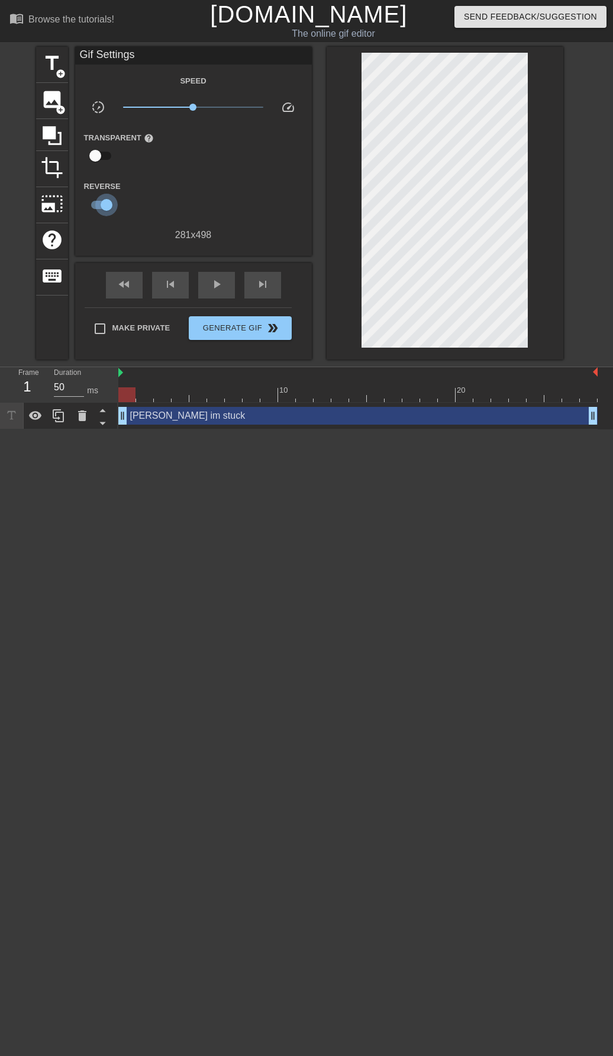
click at [99, 205] on input "checkbox" at bounding box center [107, 205] width 68 height 23
checkbox input "false"
type input "100"
click at [99, 207] on input "checkbox" at bounding box center [96, 205] width 68 height 23
checkbox input "true"
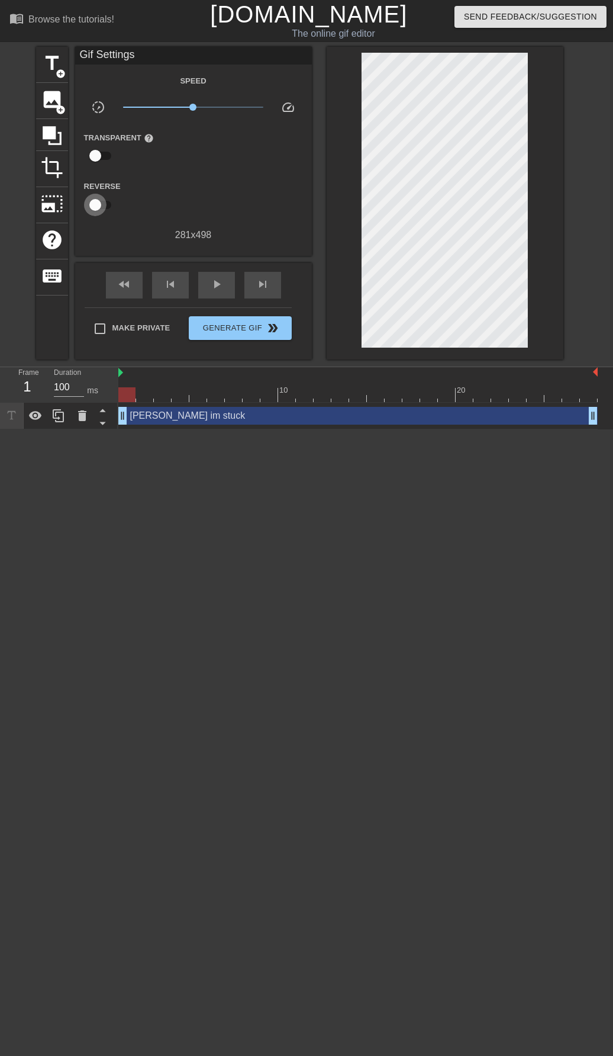
type input "50"
click at [98, 208] on input "checkbox" at bounding box center [107, 205] width 68 height 23
checkbox input "false"
type input "100"
click at [98, 208] on input "checkbox" at bounding box center [96, 205] width 68 height 23
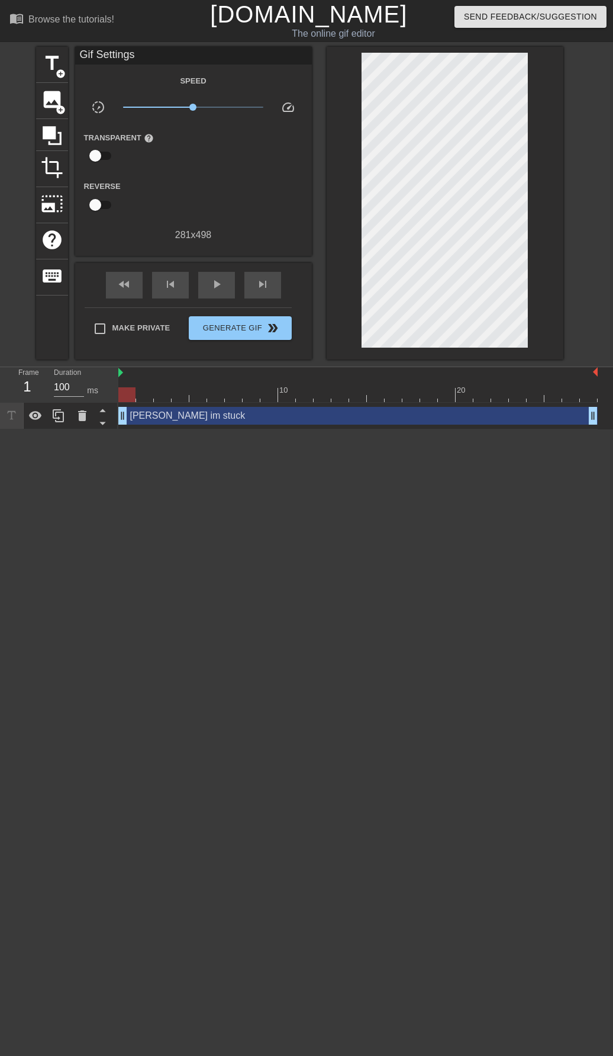
checkbox input "true"
type input "50"
click at [98, 208] on input "checkbox" at bounding box center [107, 205] width 68 height 23
checkbox input "false"
type input "100"
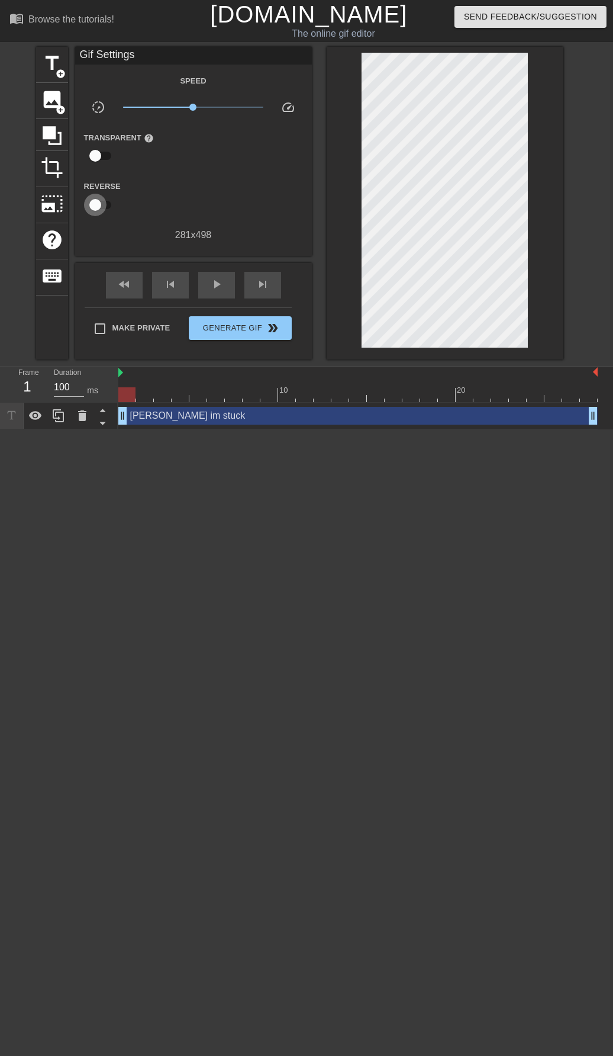
click at [97, 210] on input "checkbox" at bounding box center [96, 205] width 68 height 23
checkbox input "true"
type input "50"
click at [97, 210] on input "checkbox" at bounding box center [107, 205] width 68 height 23
checkbox input "false"
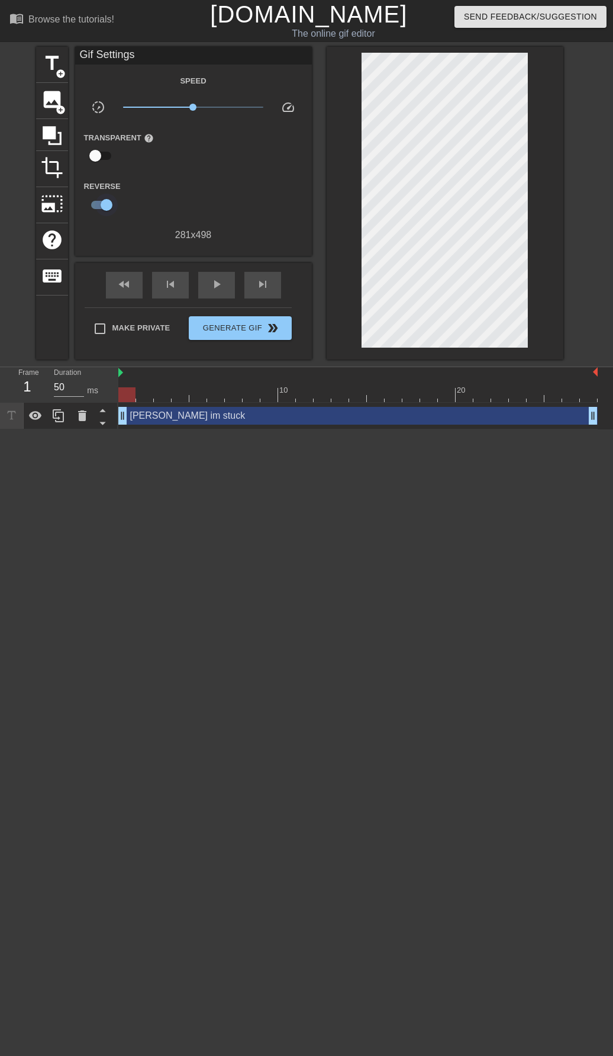
type input "100"
click at [97, 210] on input "checkbox" at bounding box center [96, 205] width 68 height 23
checkbox input "true"
type input "50"
click at [97, 210] on input "checkbox" at bounding box center [107, 205] width 68 height 23
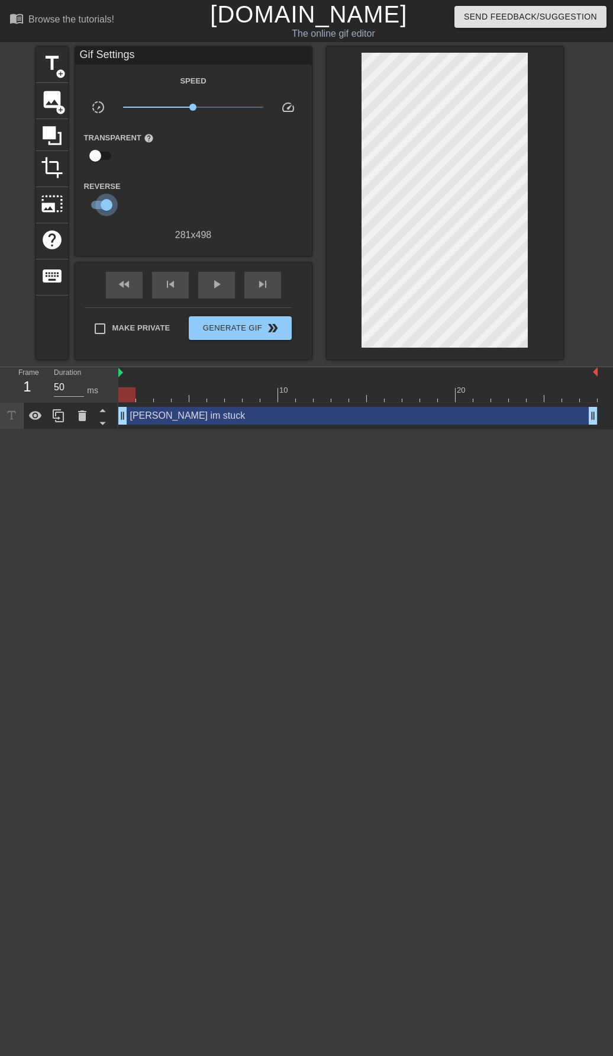
checkbox input "false"
type input "100"
click at [97, 210] on input "checkbox" at bounding box center [96, 205] width 68 height 23
checkbox input "true"
type input "50"
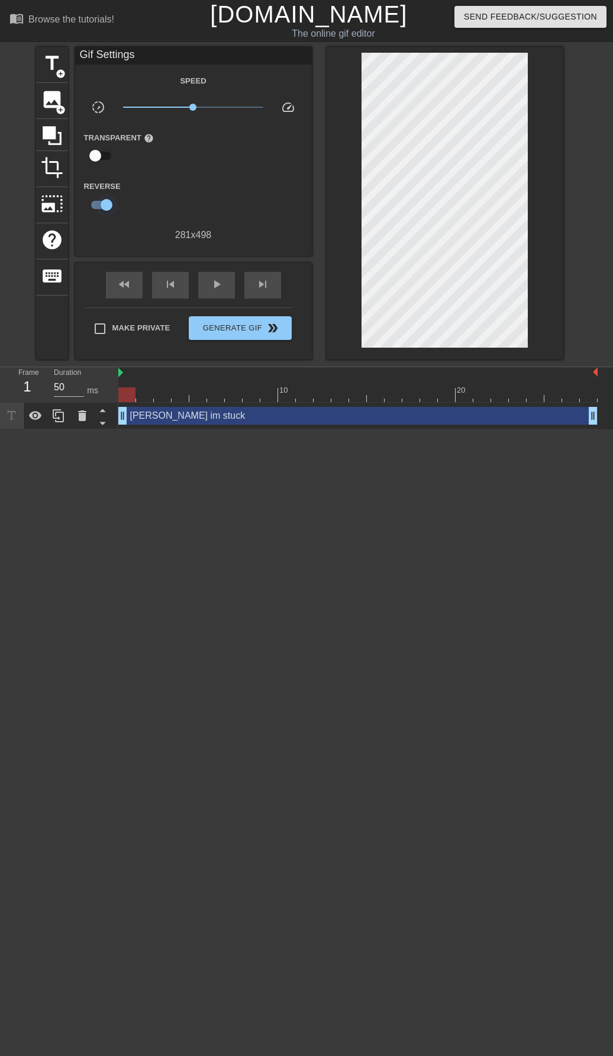
click at [96, 211] on input "checkbox" at bounding box center [107, 205] width 68 height 23
checkbox input "false"
type input "100"
click at [95, 211] on input "checkbox" at bounding box center [96, 205] width 68 height 23
checkbox input "true"
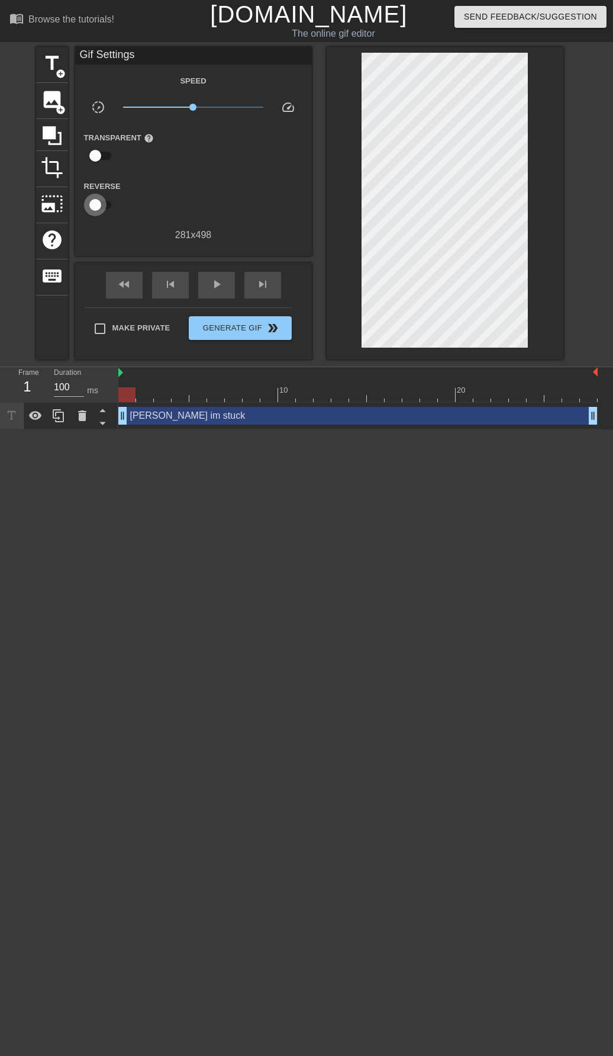
type input "50"
click at [95, 213] on input "checkbox" at bounding box center [107, 205] width 68 height 23
checkbox input "false"
type input "100"
click at [92, 215] on input "checkbox" at bounding box center [96, 205] width 68 height 23
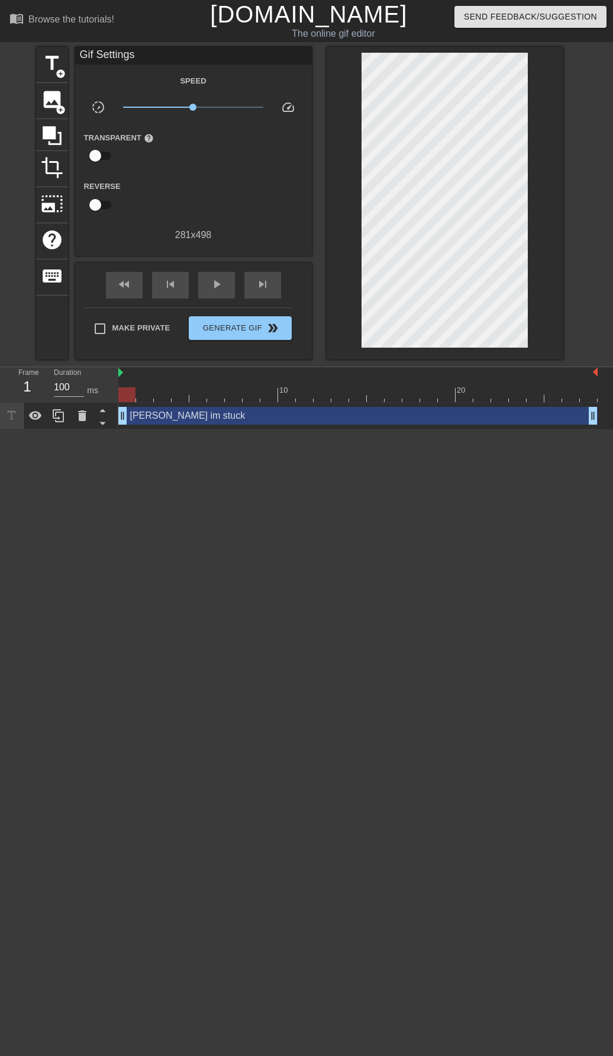
checkbox input "true"
type input "50"
click at [92, 215] on input "checkbox" at bounding box center [107, 205] width 68 height 23
checkbox input "false"
type input "100"
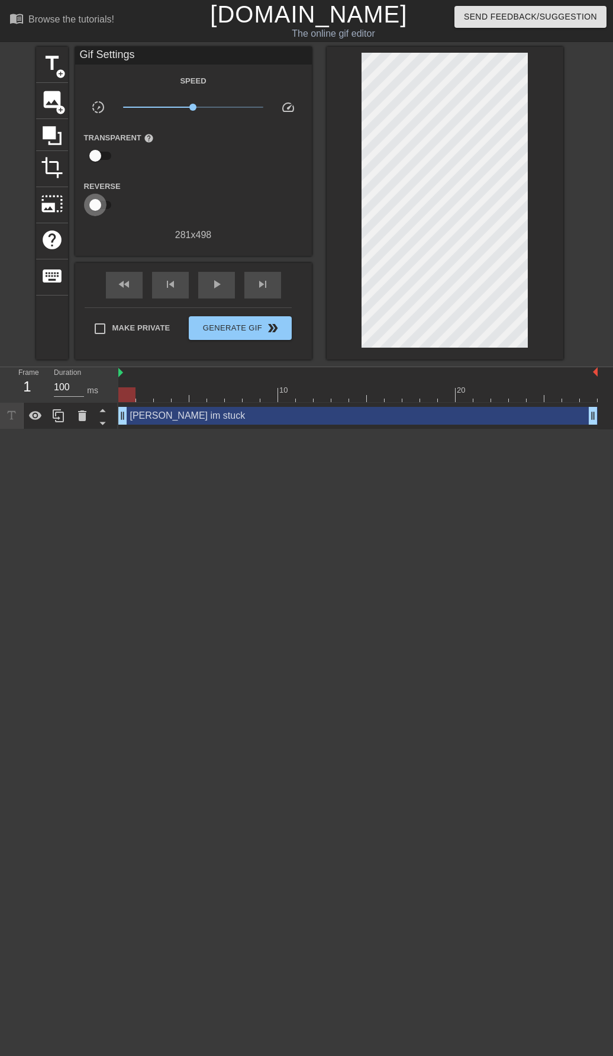
click at [92, 215] on input "checkbox" at bounding box center [96, 205] width 68 height 23
checkbox input "true"
type input "50"
click at [92, 215] on input "checkbox" at bounding box center [107, 205] width 68 height 23
checkbox input "false"
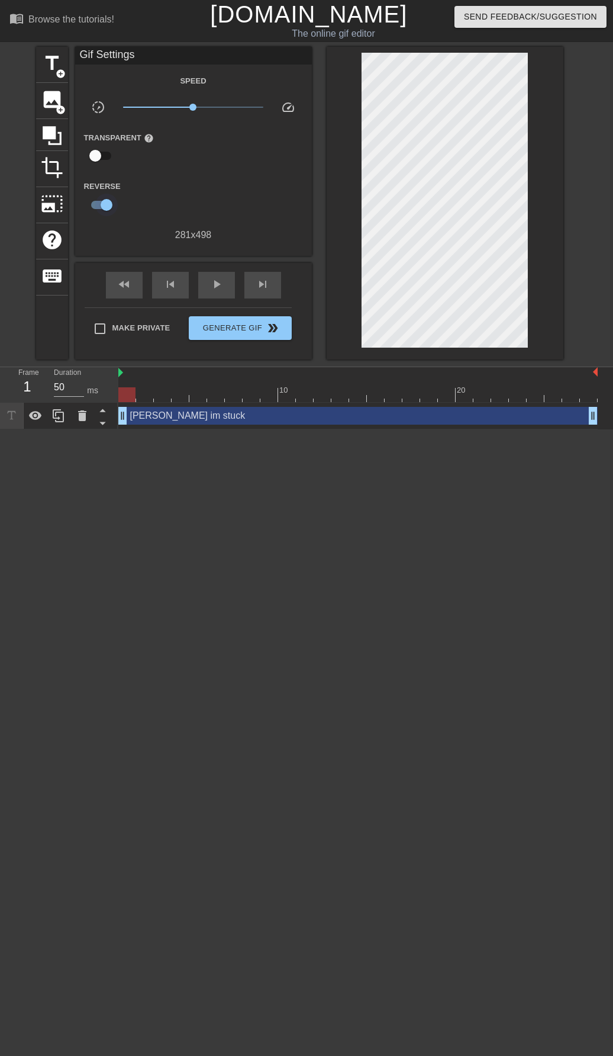
type input "100"
click at [92, 215] on input "checkbox" at bounding box center [96, 205] width 68 height 23
checkbox input "true"
type input "50"
click at [92, 215] on input "checkbox" at bounding box center [107, 205] width 68 height 23
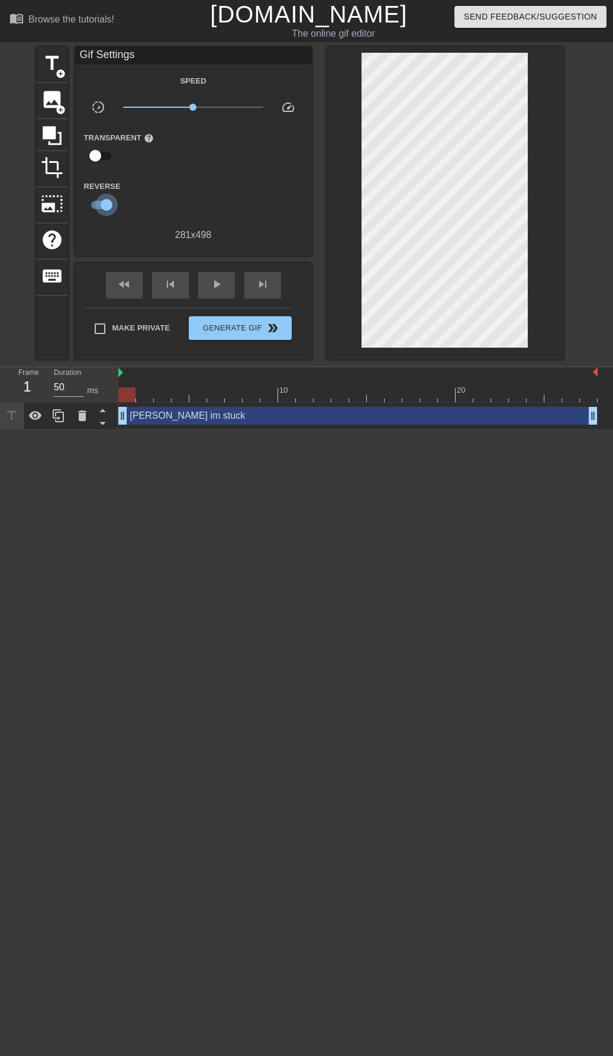
checkbox input "false"
type input "100"
click at [92, 215] on input "checkbox" at bounding box center [96, 205] width 68 height 23
checkbox input "true"
type input "50"
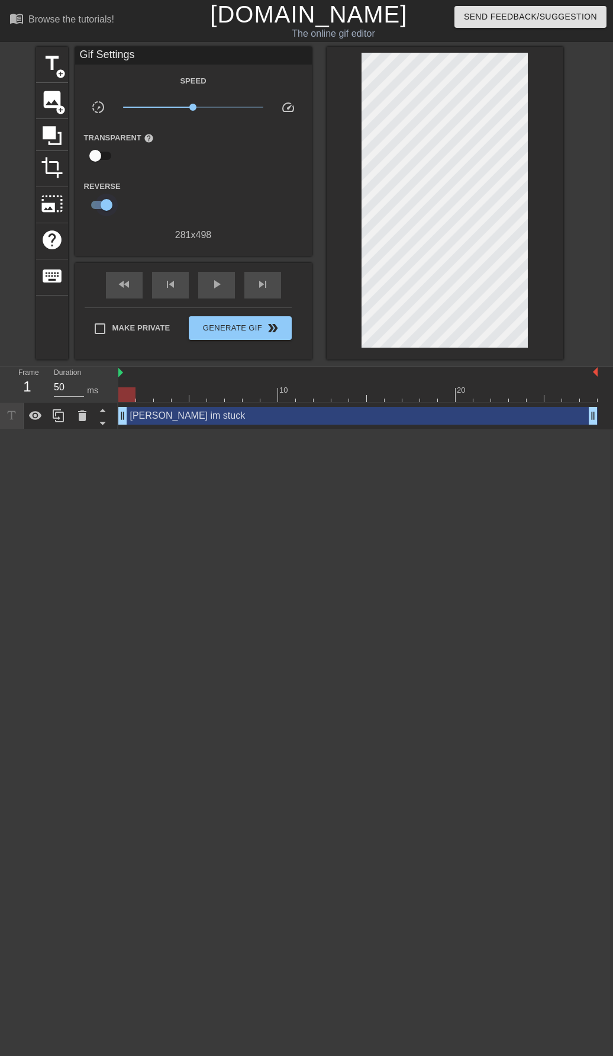
click at [92, 215] on input "checkbox" at bounding box center [107, 205] width 68 height 23
checkbox input "false"
type input "100"
click at [99, 151] on input "checkbox" at bounding box center [96, 155] width 68 height 23
click at [97, 155] on input "checkbox" at bounding box center [107, 155] width 68 height 23
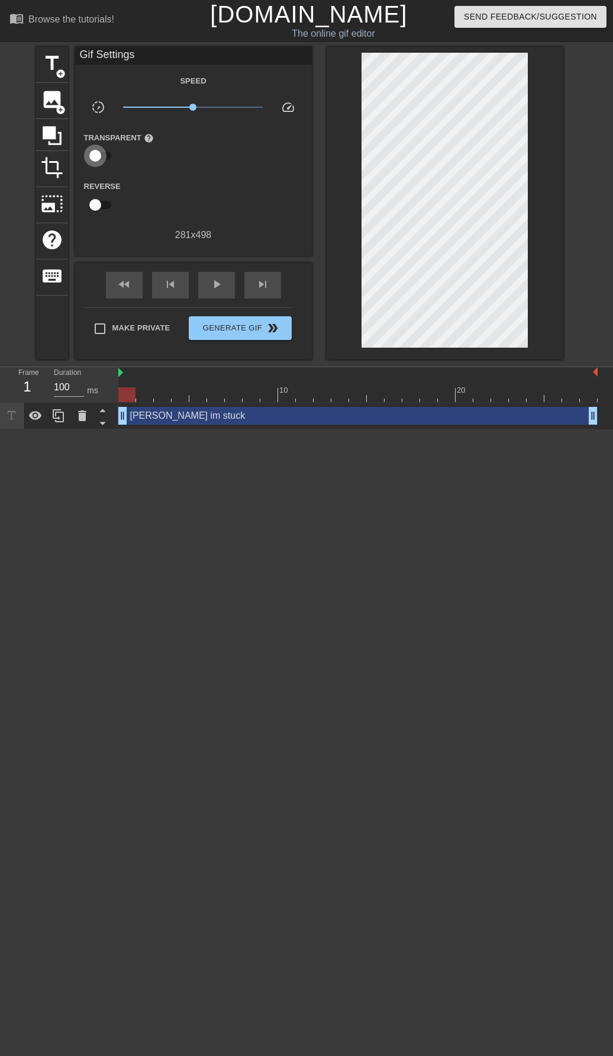
click at [96, 156] on input "checkbox" at bounding box center [96, 155] width 68 height 23
click at [96, 157] on input "checkbox" at bounding box center [107, 155] width 68 height 23
checkbox input "false"
click at [53, 145] on icon at bounding box center [52, 135] width 23 height 23
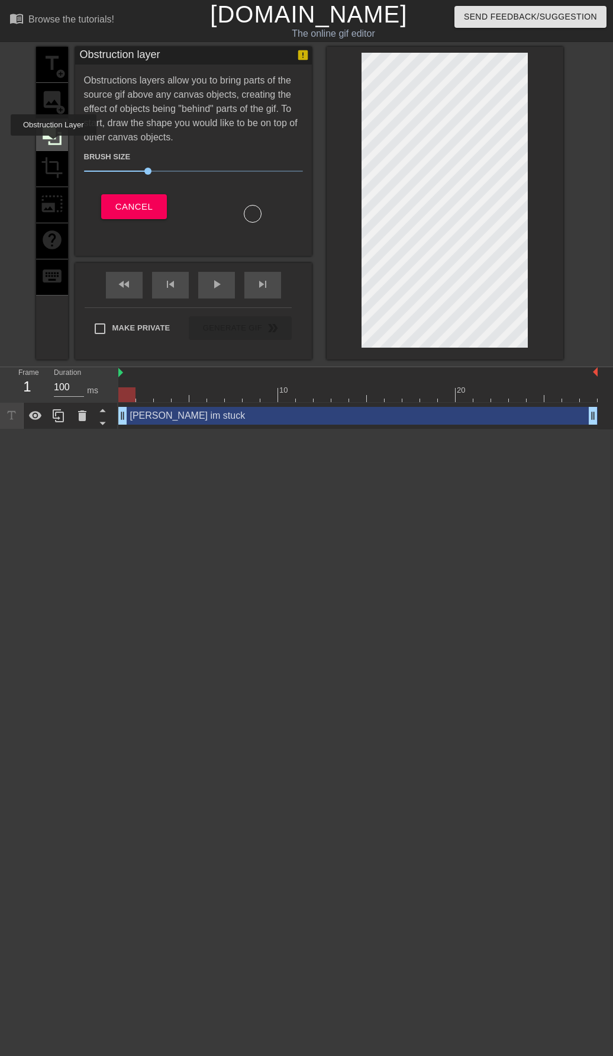
click at [53, 144] on icon at bounding box center [52, 135] width 23 height 23
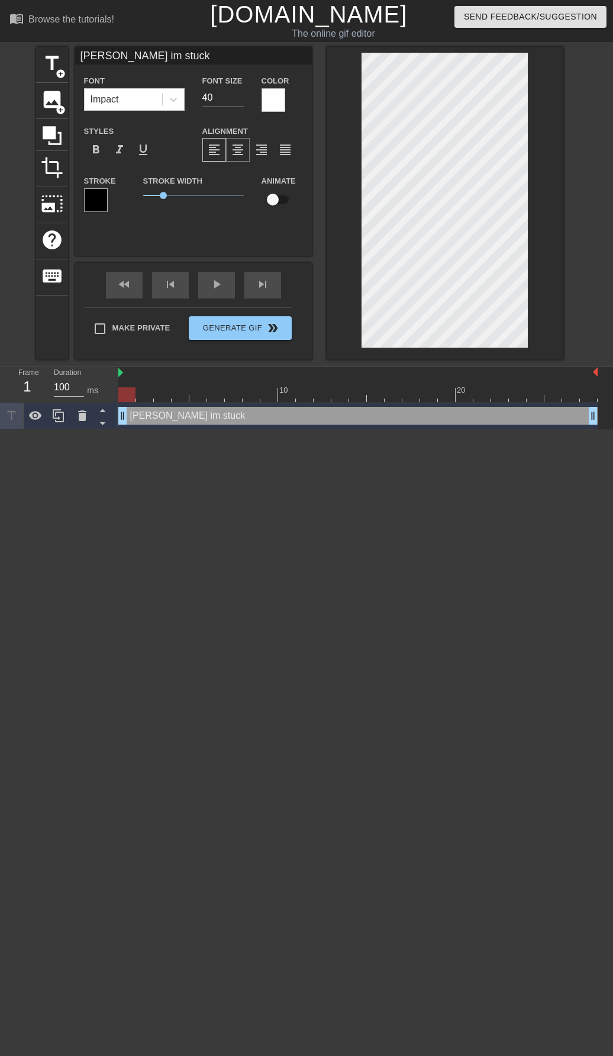
click at [240, 150] on span "format_align_center" at bounding box center [238, 150] width 14 height 14
click at [274, 144] on div "format_align_justify" at bounding box center [286, 150] width 24 height 24
click at [264, 150] on span "format_align_right" at bounding box center [262, 150] width 14 height 14
click at [211, 152] on span "format_align_left" at bounding box center [214, 150] width 14 height 14
click at [273, 198] on input "checkbox" at bounding box center [273, 199] width 68 height 23
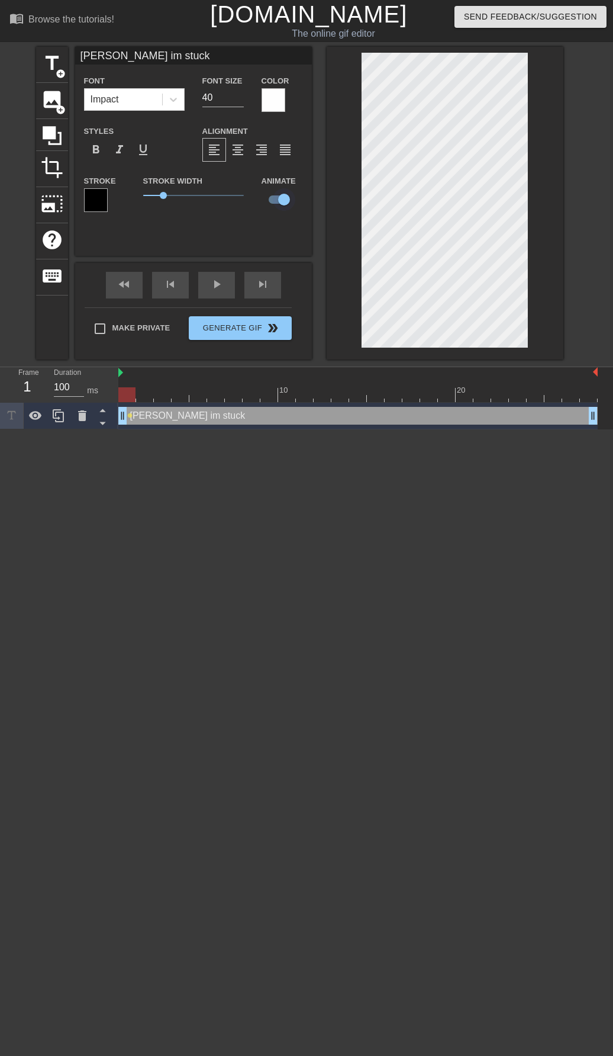
click at [273, 198] on input "checkbox" at bounding box center [284, 199] width 68 height 23
checkbox input "false"
click at [92, 157] on div "format_bold" at bounding box center [96, 150] width 24 height 24
click at [94, 156] on span "format_bold" at bounding box center [96, 150] width 14 height 14
click at [179, 101] on div at bounding box center [173, 99] width 21 height 21
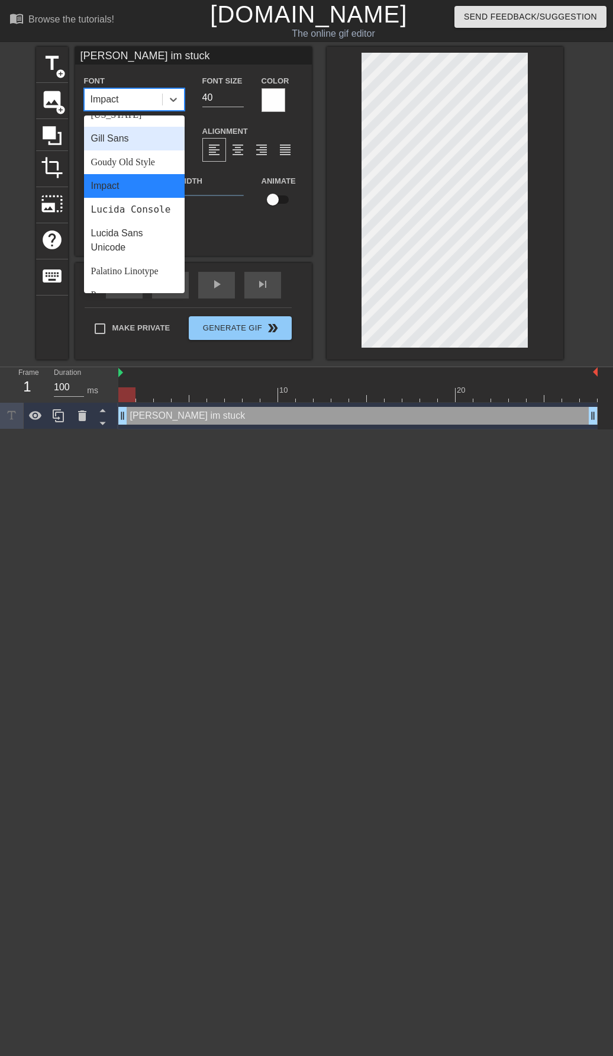
scroll to position [0, 0]
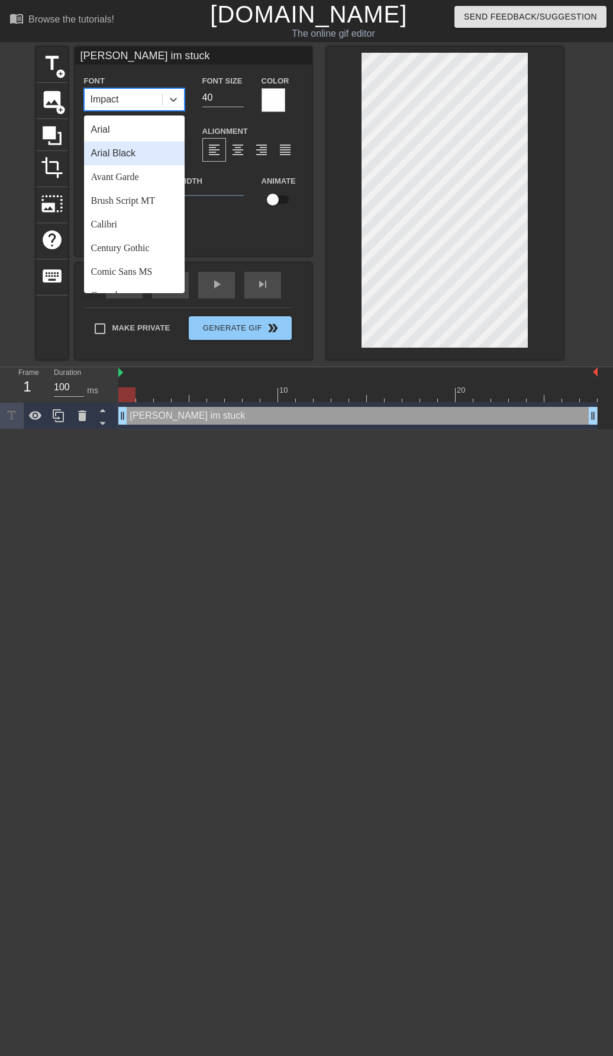
click at [291, 253] on div "[PERSON_NAME] im stuck Font option [PERSON_NAME] focused, 2 of 24. 24 results a…" at bounding box center [193, 151] width 237 height 209
